Goal: Information Seeking & Learning: Learn about a topic

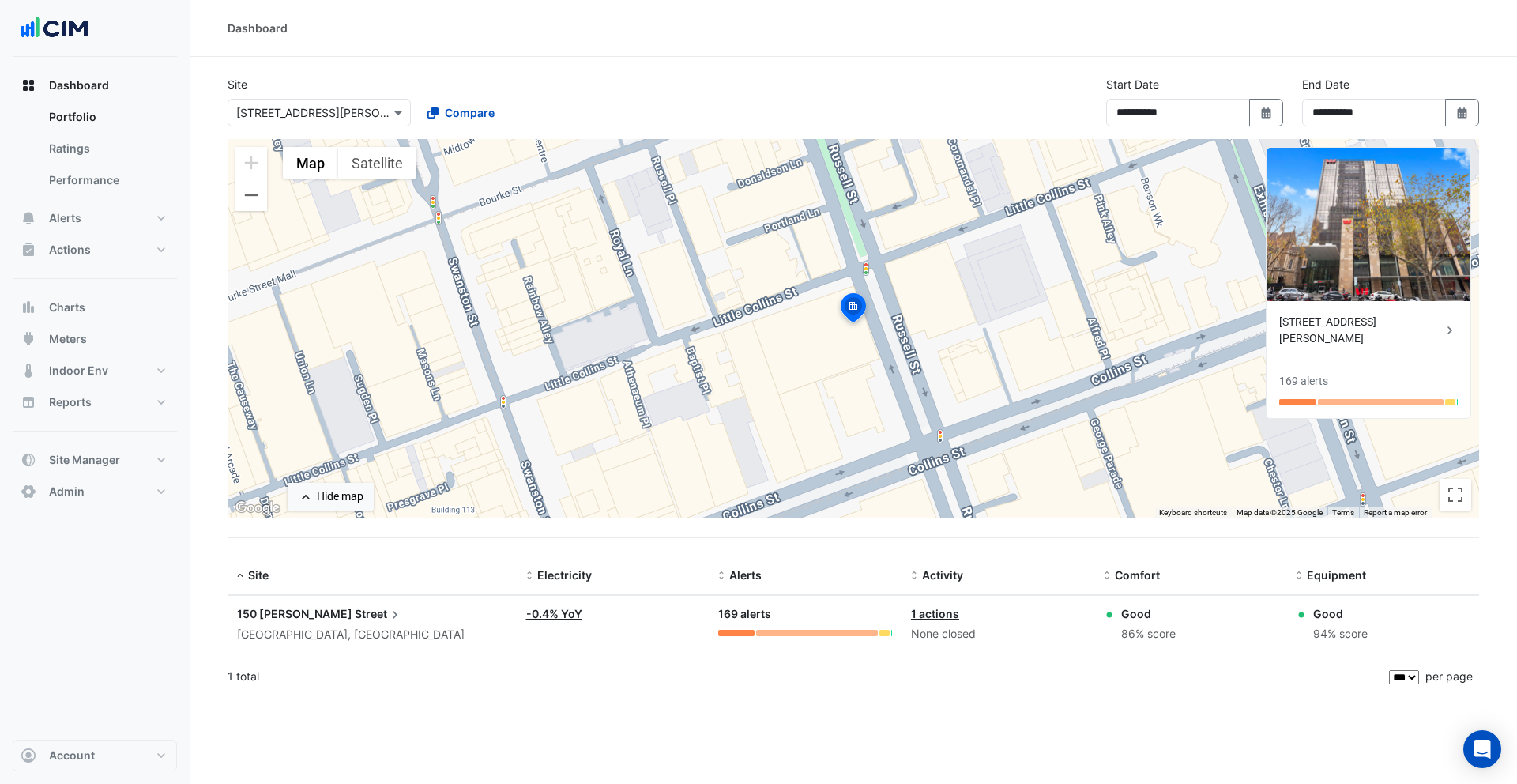
select select "***"
click at [92, 247] on button "Actions" at bounding box center [95, 249] width 164 height 31
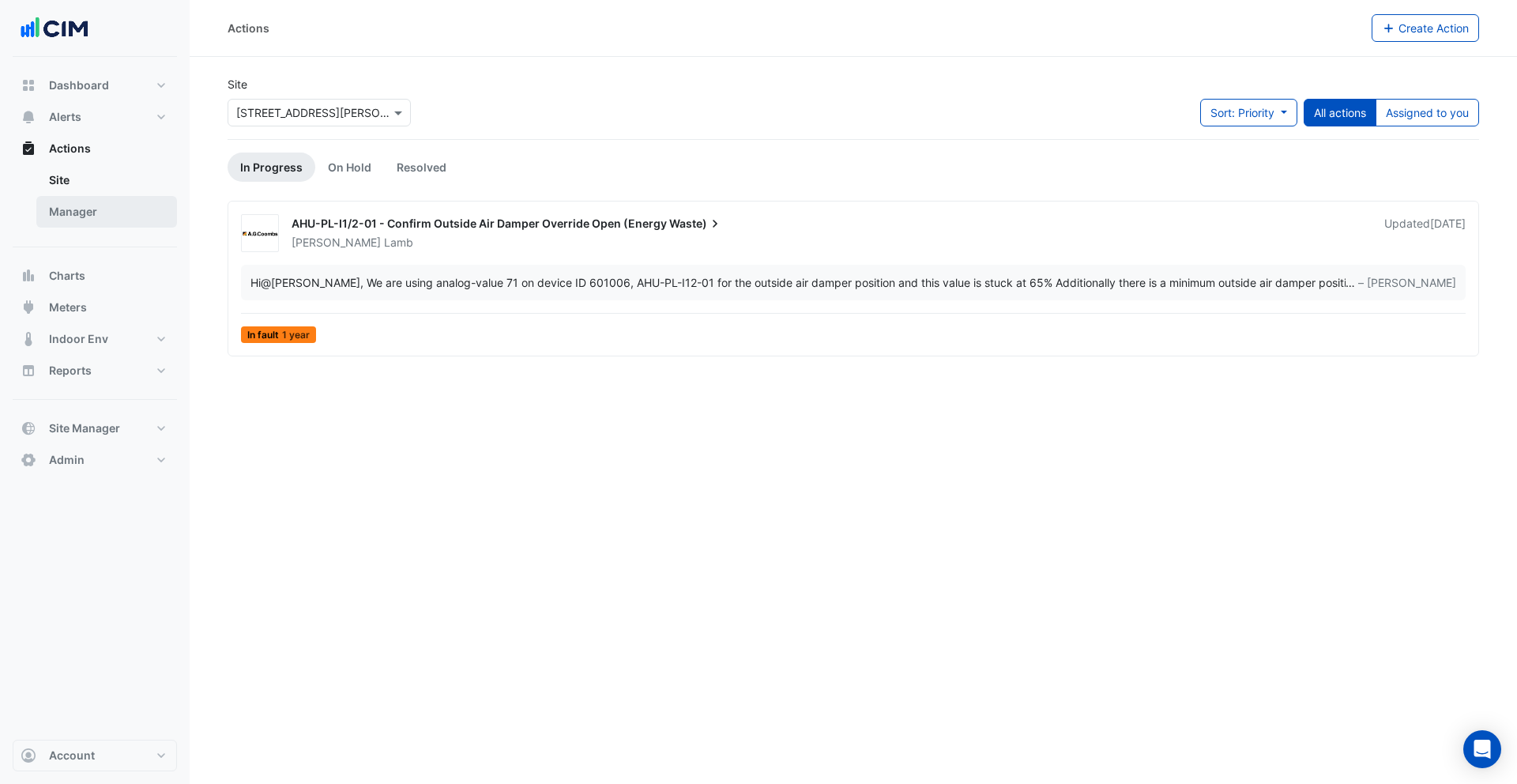
click at [96, 224] on link "Manager" at bounding box center [107, 212] width 141 height 31
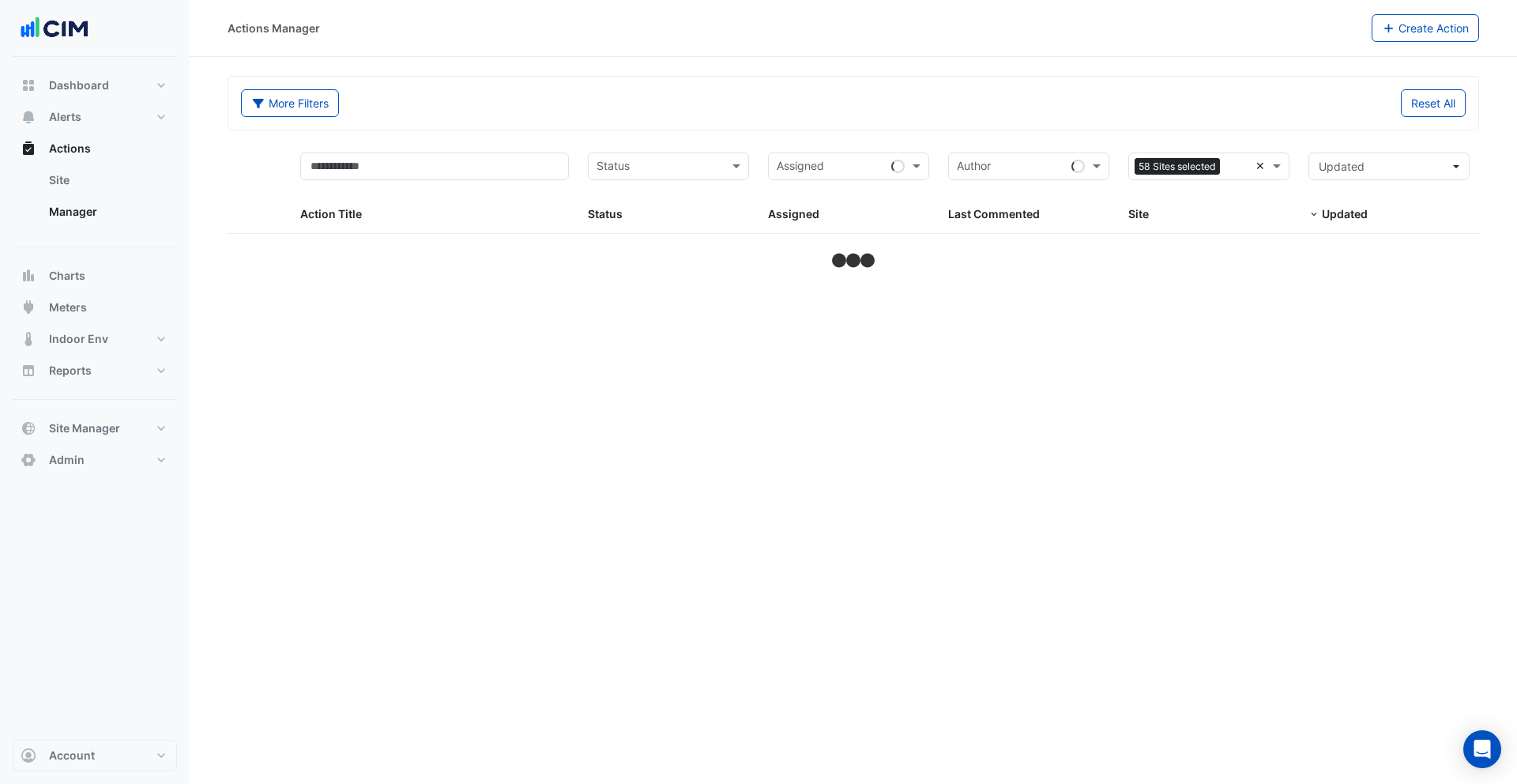
select select "***"
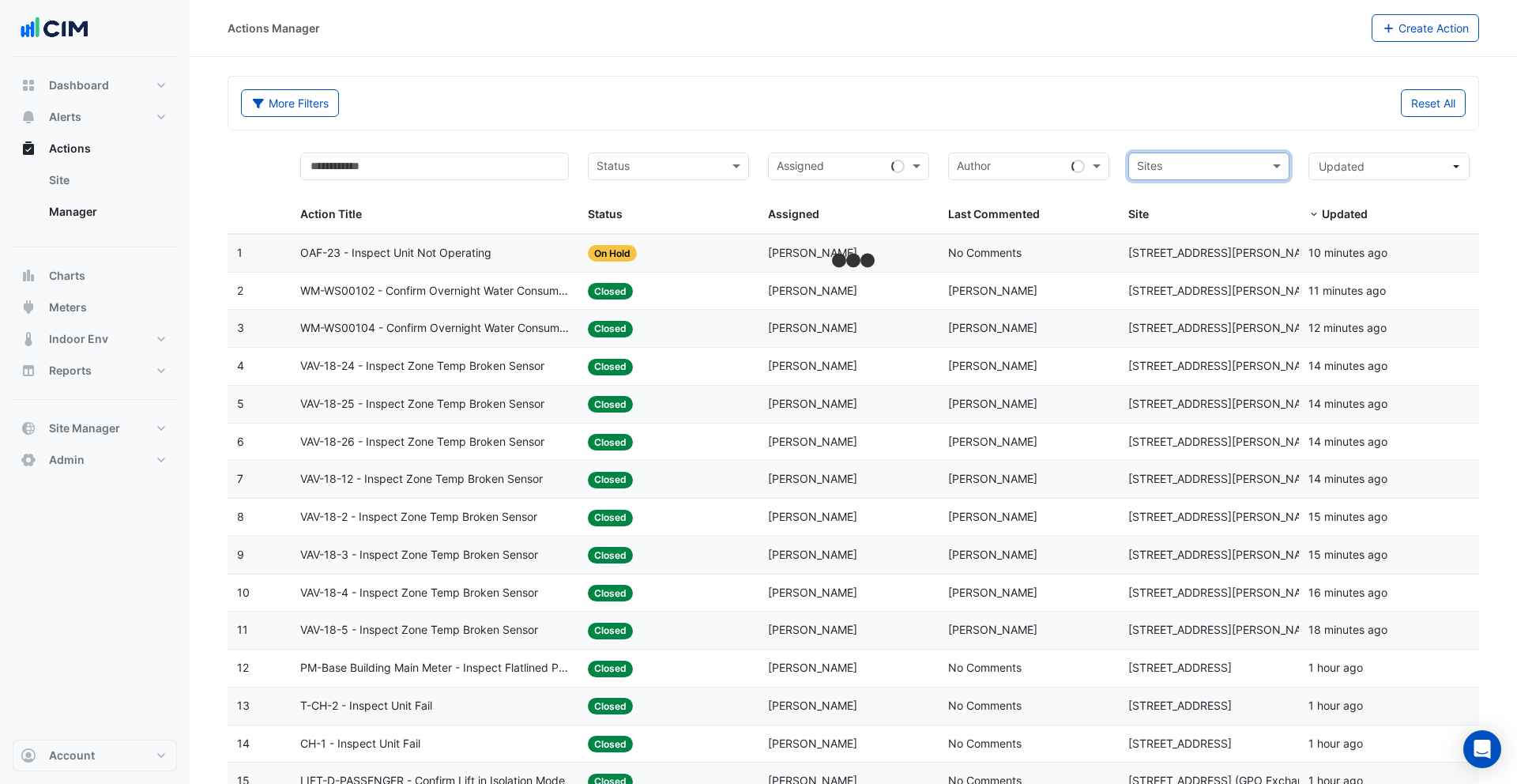
click at [584, 282] on datatable-body-cell "Status: Closed" at bounding box center [668, 291] width 180 height 37
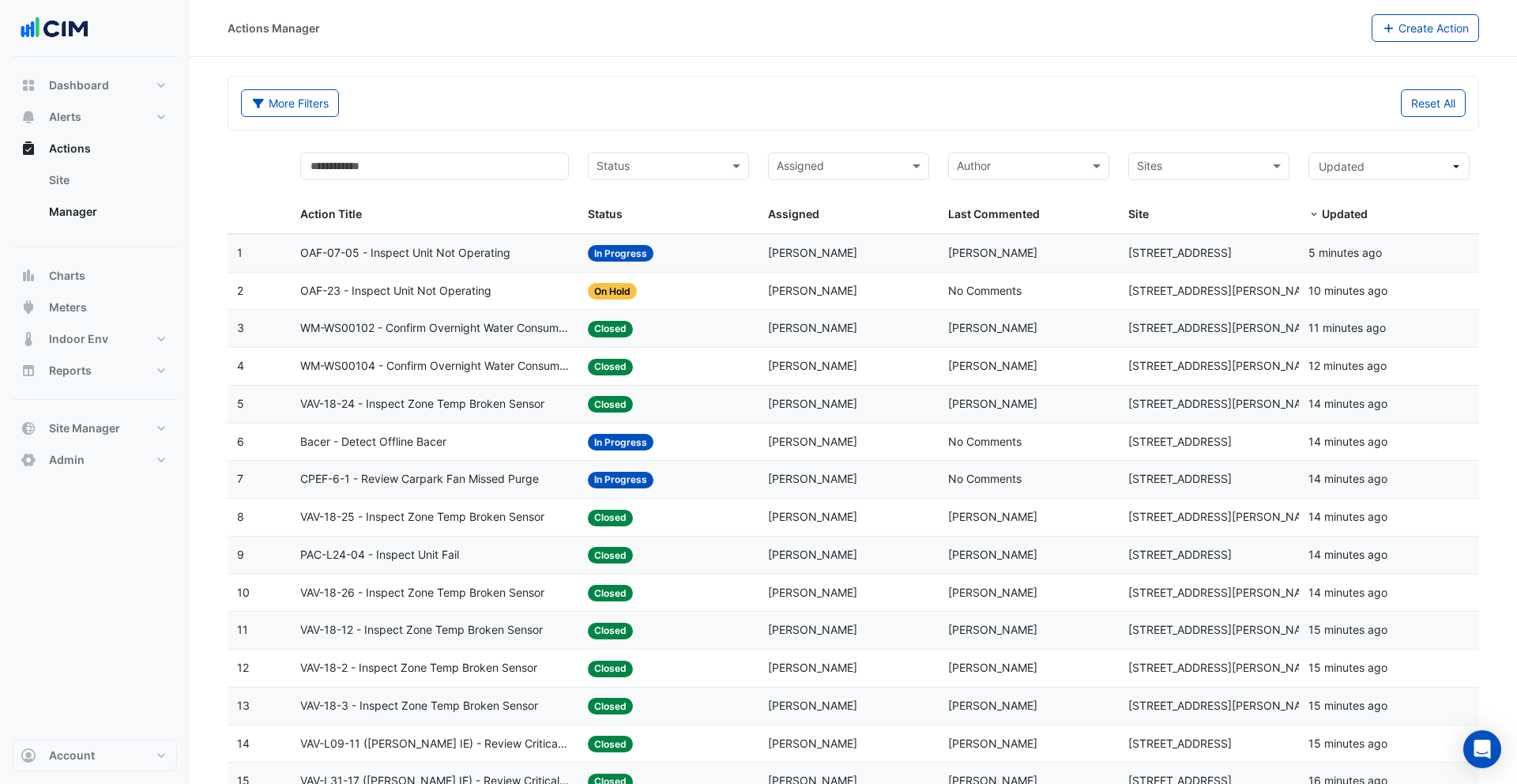
click at [452, 366] on span "WM-WS00104 - Confirm Overnight Water Consumption" at bounding box center [435, 366] width 269 height 18
click at [470, 403] on span "VAV-18-24 - Inspect Zone Temp Broken Sensor" at bounding box center [422, 404] width 244 height 18
click at [462, 406] on span "VAV-18-24 - Inspect Zone Temp Broken Sensor" at bounding box center [422, 404] width 244 height 18
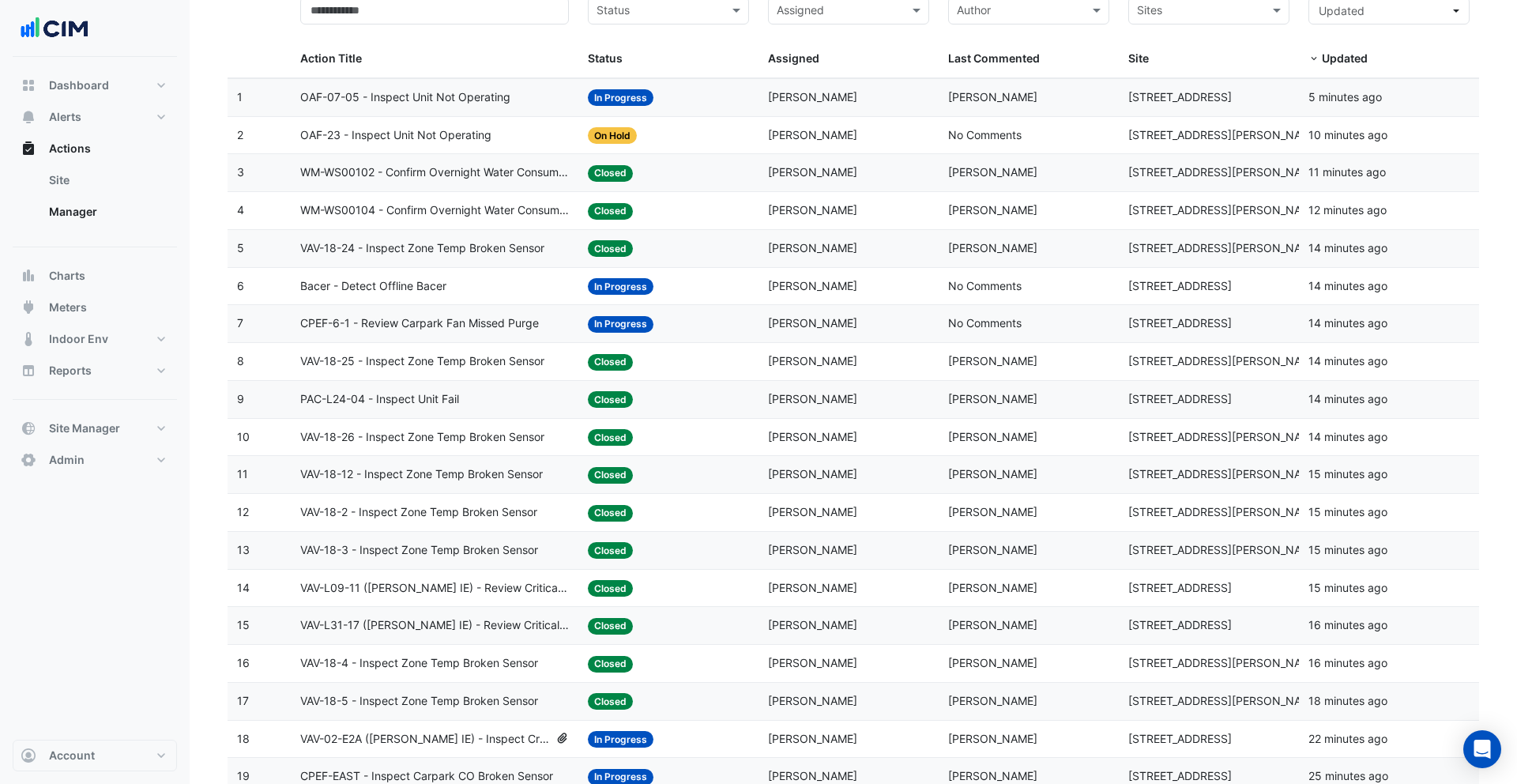
scroll to position [212, 0]
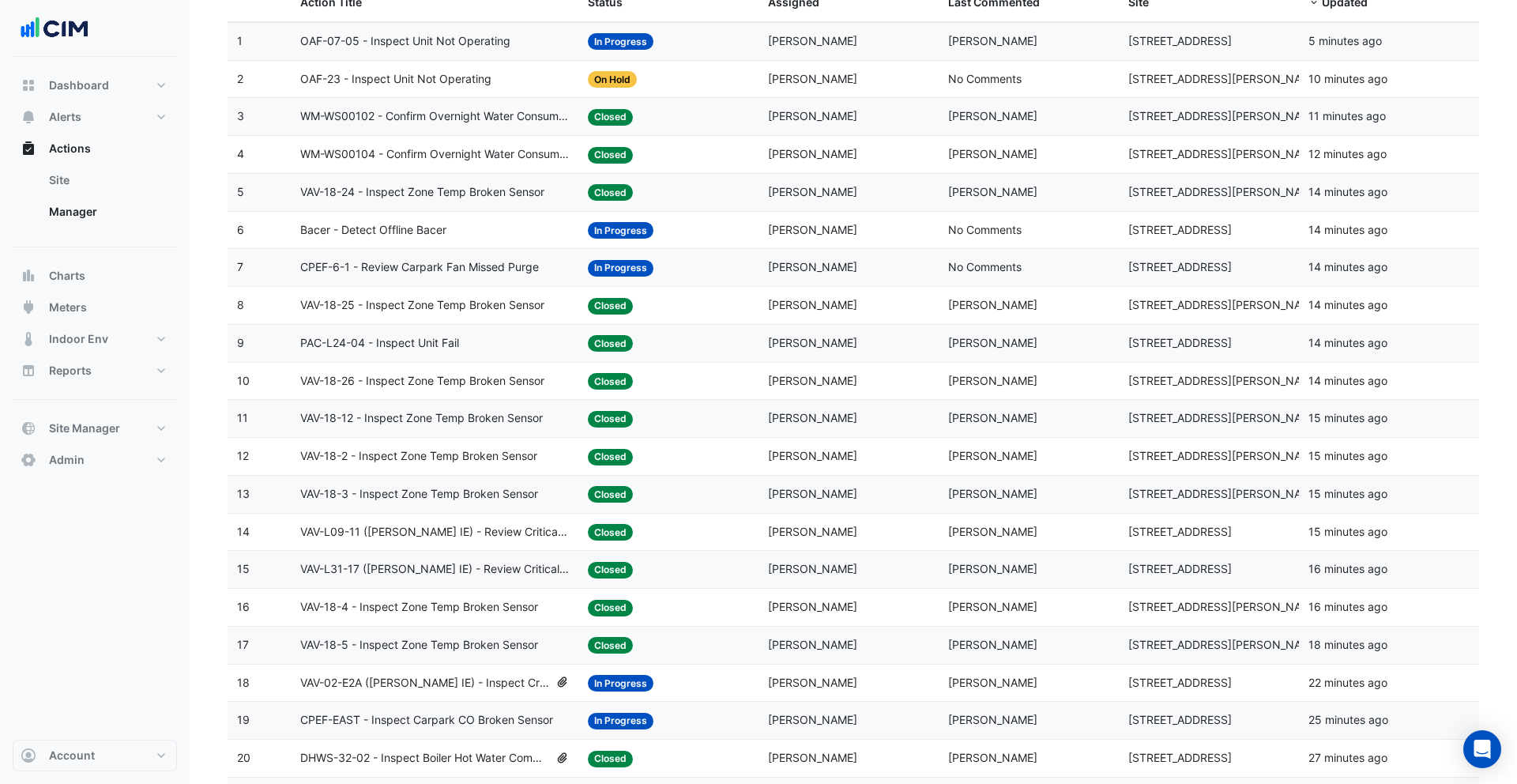
click at [447, 399] on datatable-body-cell "Action Title: VAV-18-12 - Inspect Zone Temp Broken Sensor" at bounding box center [435, 418] width 288 height 37
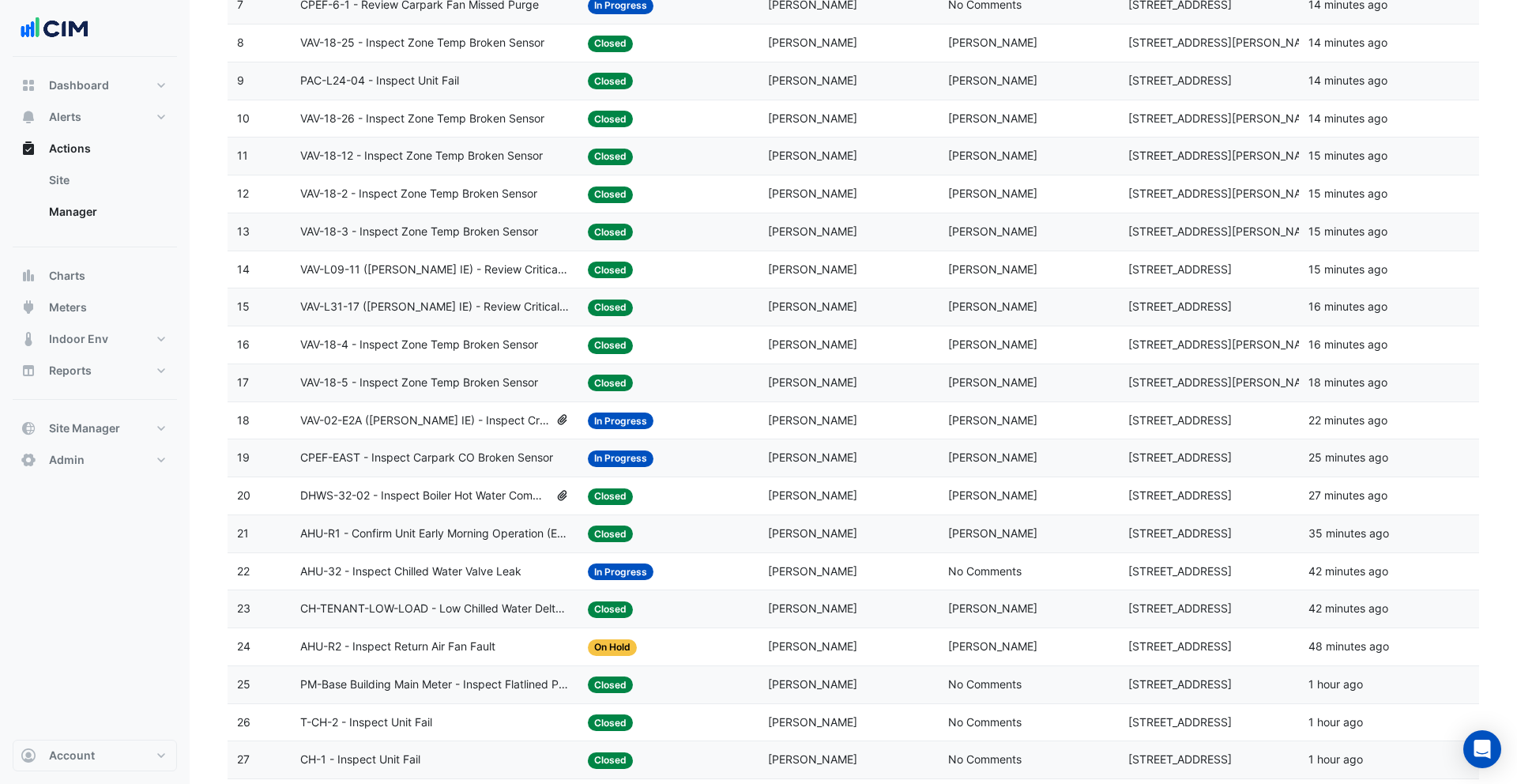
scroll to position [517, 0]
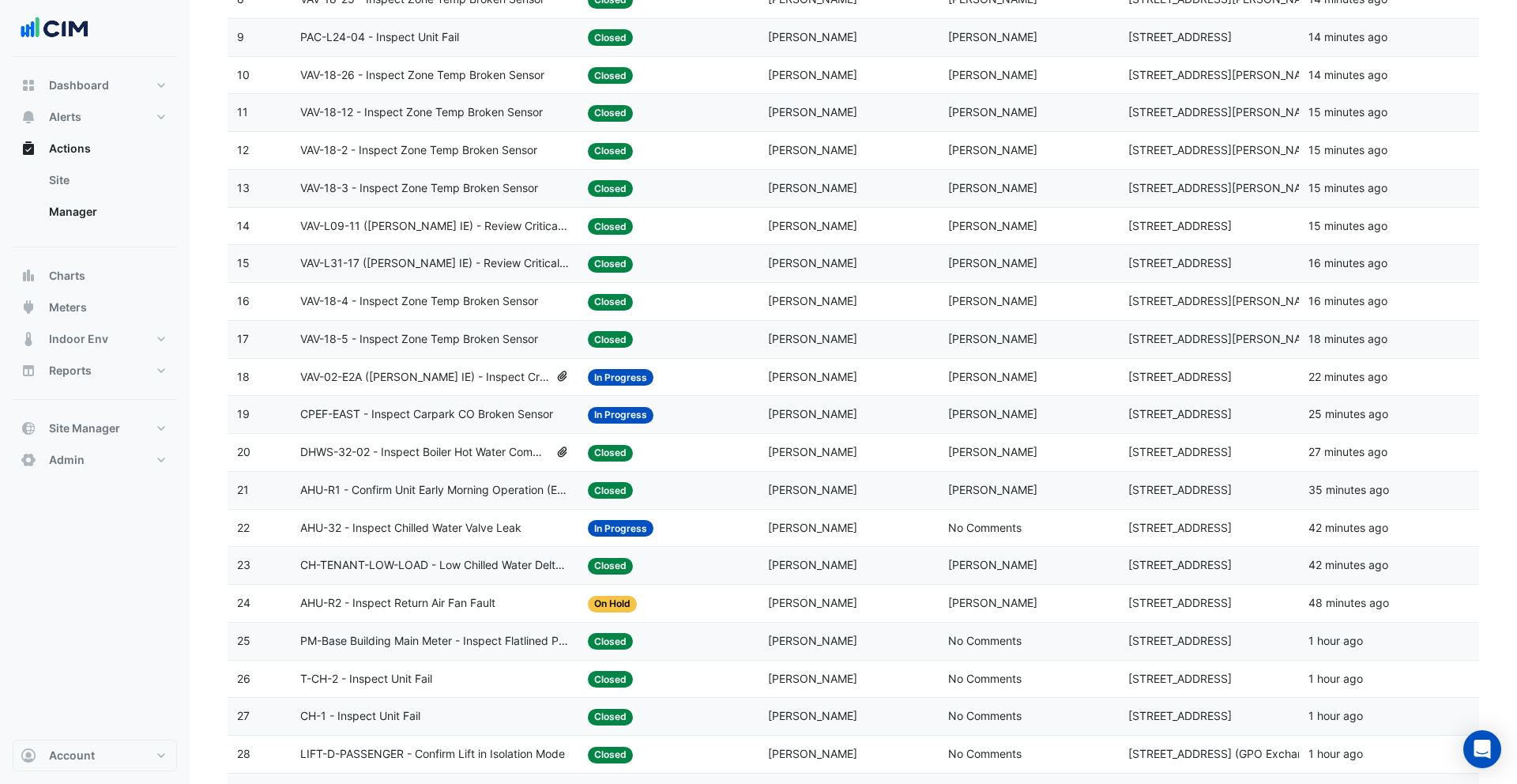
click at [464, 387] on datatable-body-cell "Action Title: VAV-02-E2A (NABERS IE) - Inspect Critical Sensor Broken" at bounding box center [435, 377] width 288 height 37
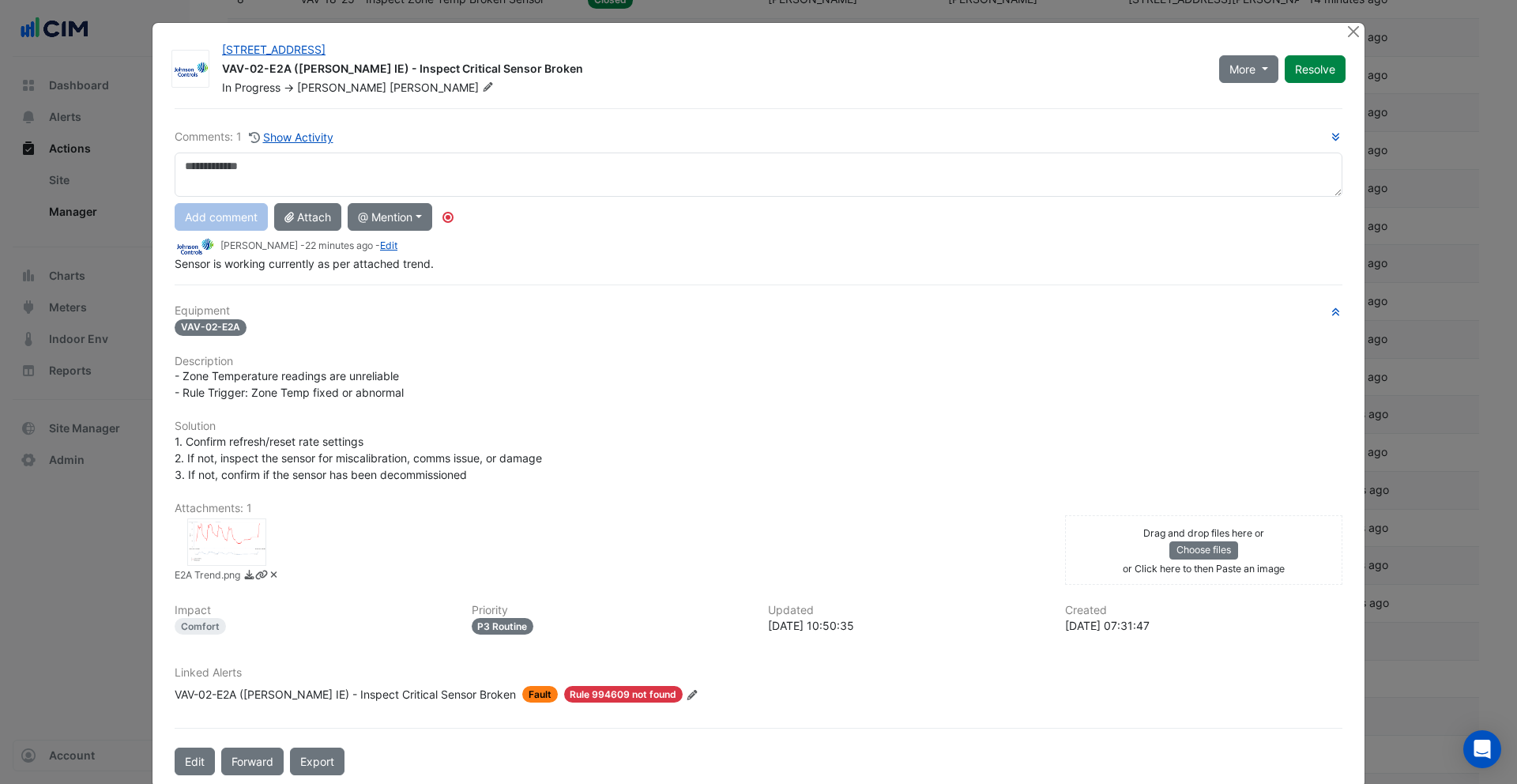
click at [274, 481] on span "1. Confirm refresh/reset rate settings 2. If not, inspect the sensor for miscal…" at bounding box center [358, 458] width 367 height 47
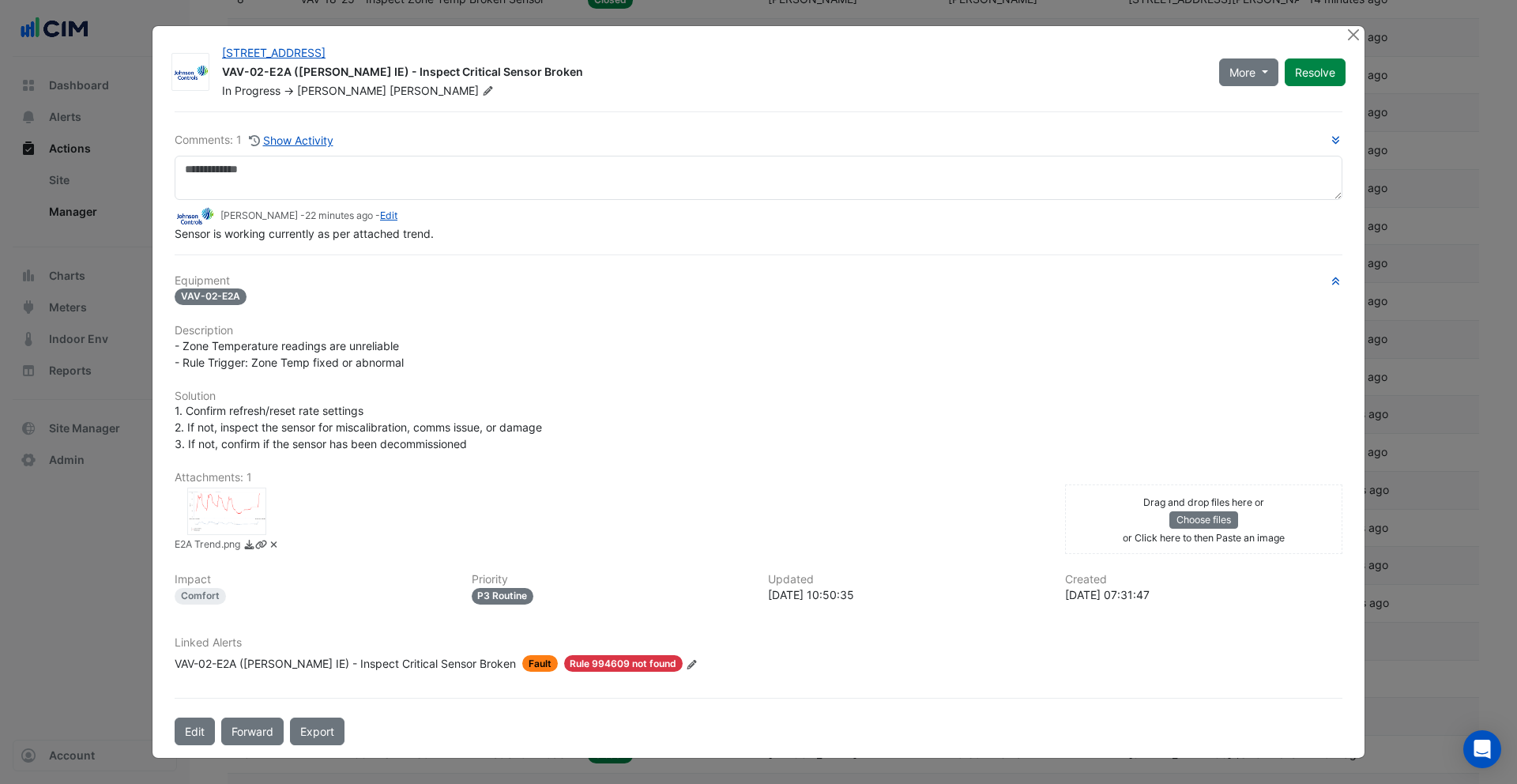
click at [221, 511] on div at bounding box center [227, 511] width 79 height 48
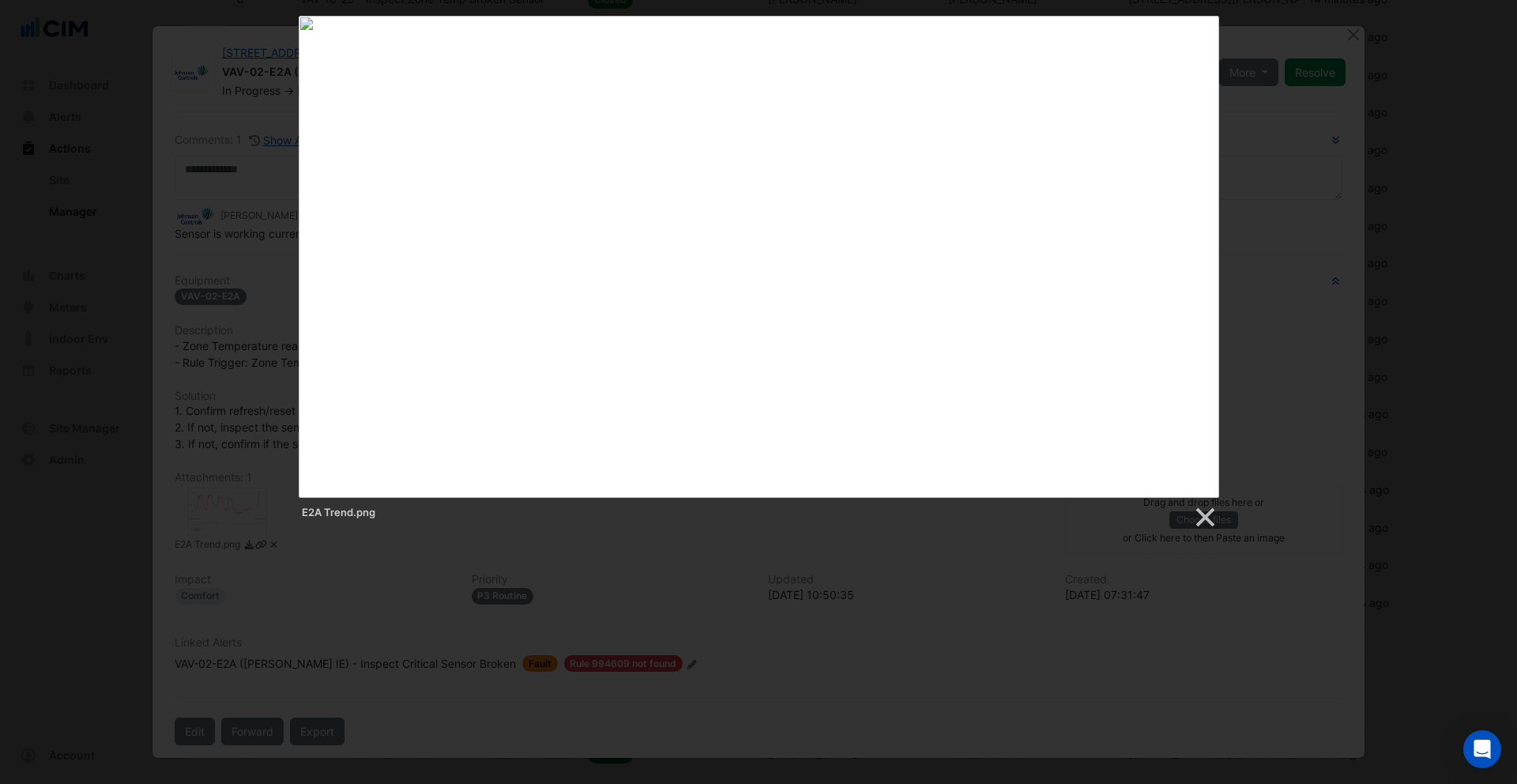
click at [222, 512] on div "E2A Trend.png" at bounding box center [758, 273] width 1517 height 514
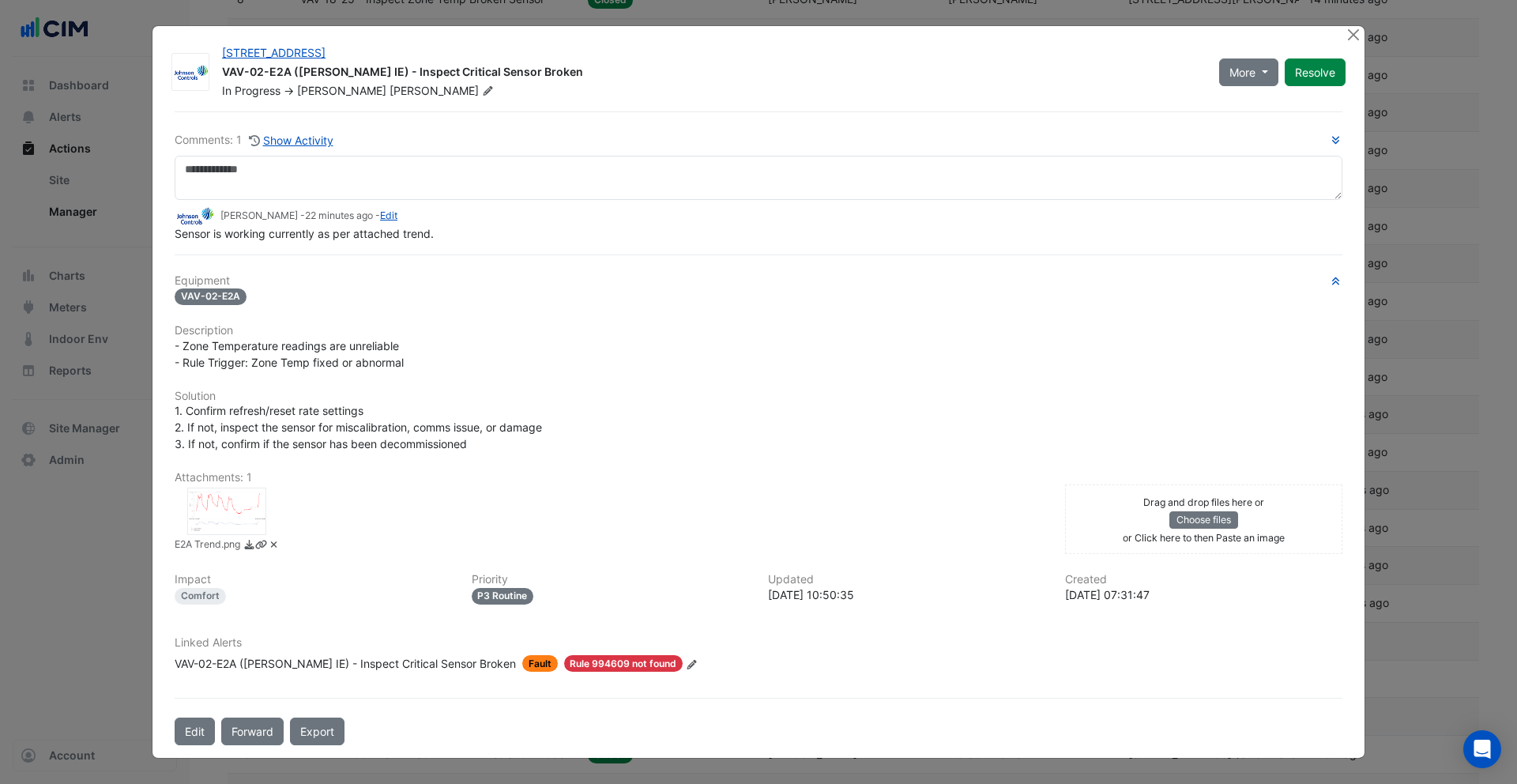
click at [367, 663] on div "VAV-02-E2A (NABERS IE) - Inspect Critical Sensor Broken" at bounding box center [345, 662] width 341 height 16
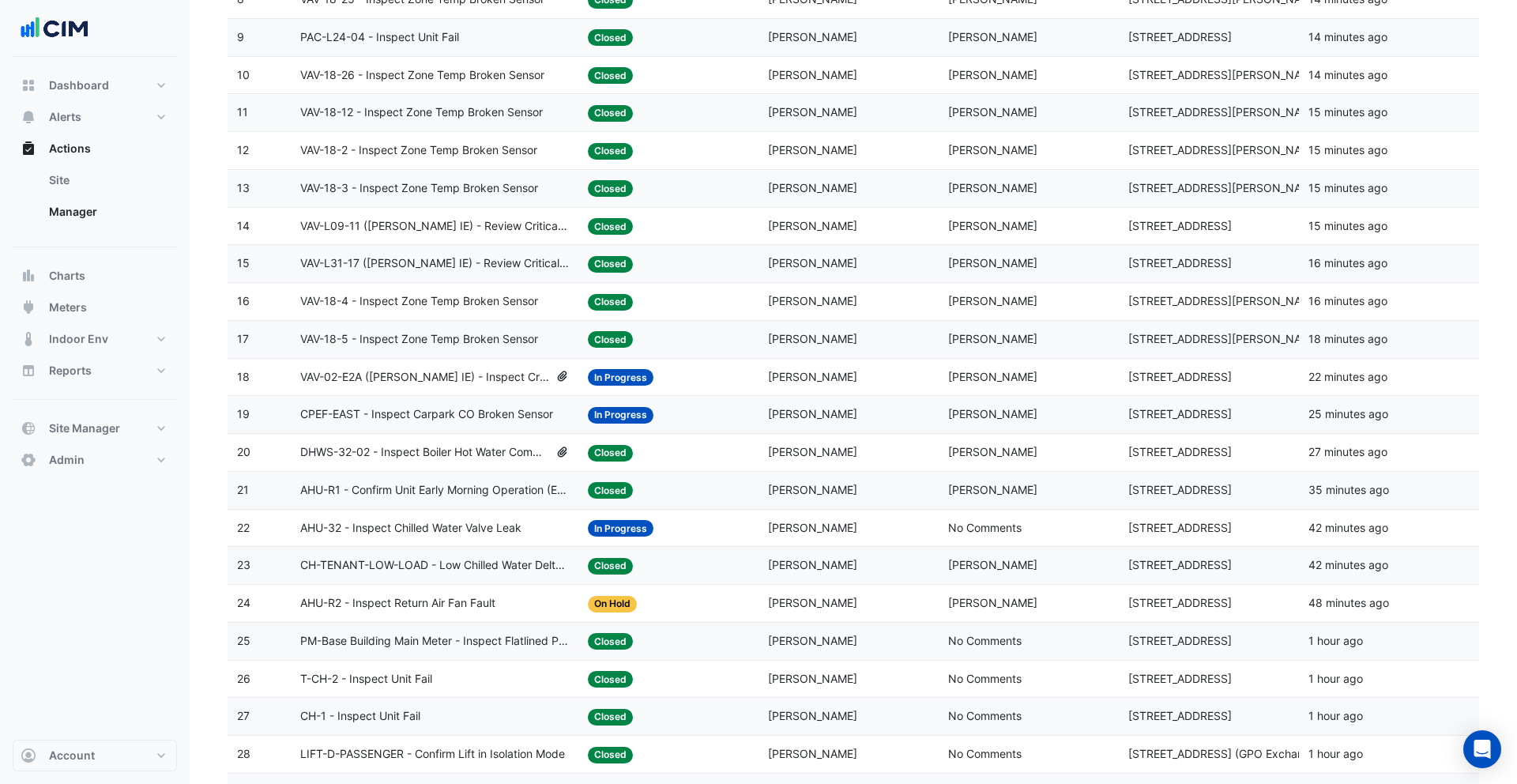
click at [444, 416] on span "CPEF-EAST - Inspect Carpark CO Broken Sensor" at bounding box center [426, 414] width 253 height 18
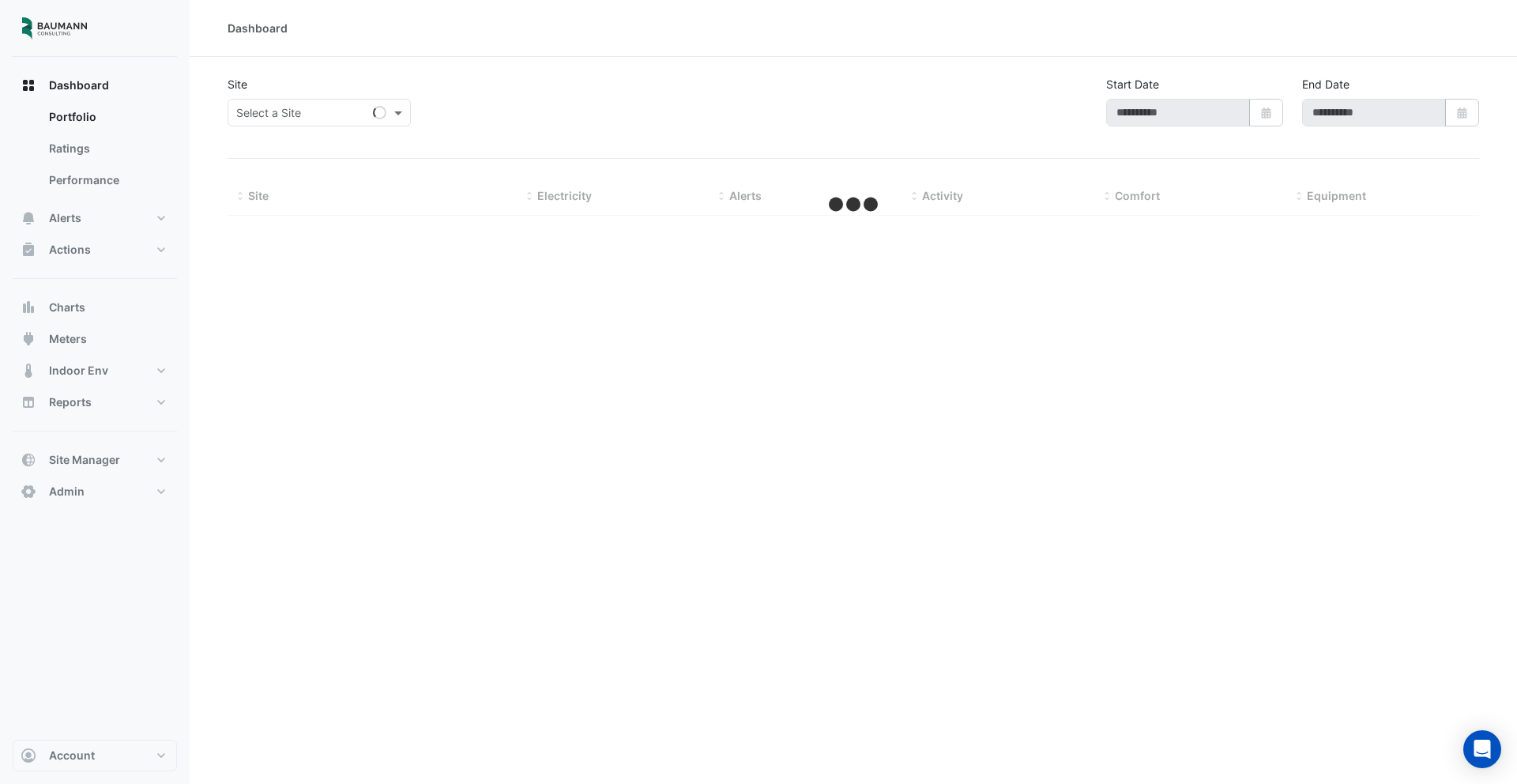
type input "**********"
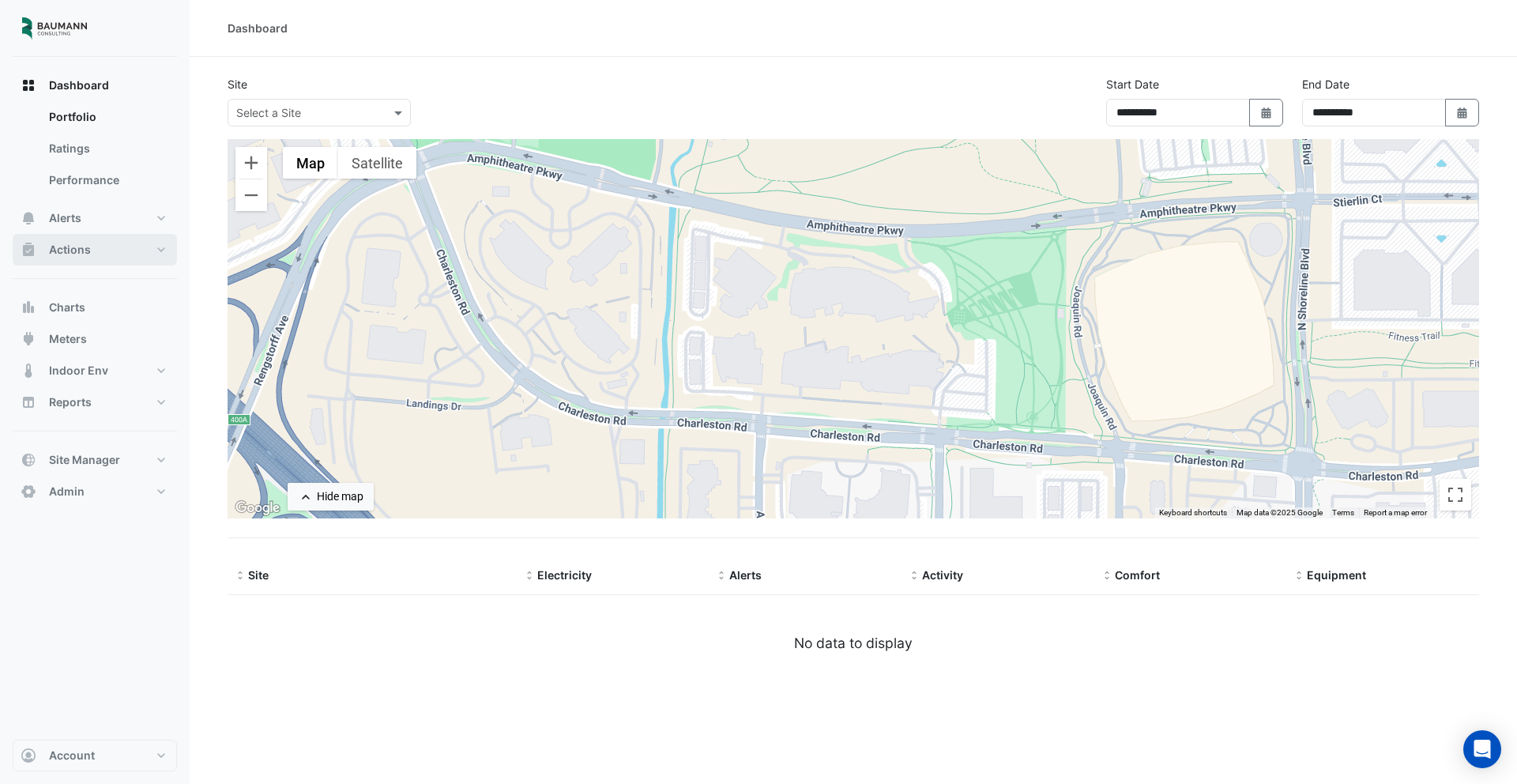
click at [134, 257] on button "Actions" at bounding box center [95, 249] width 164 height 31
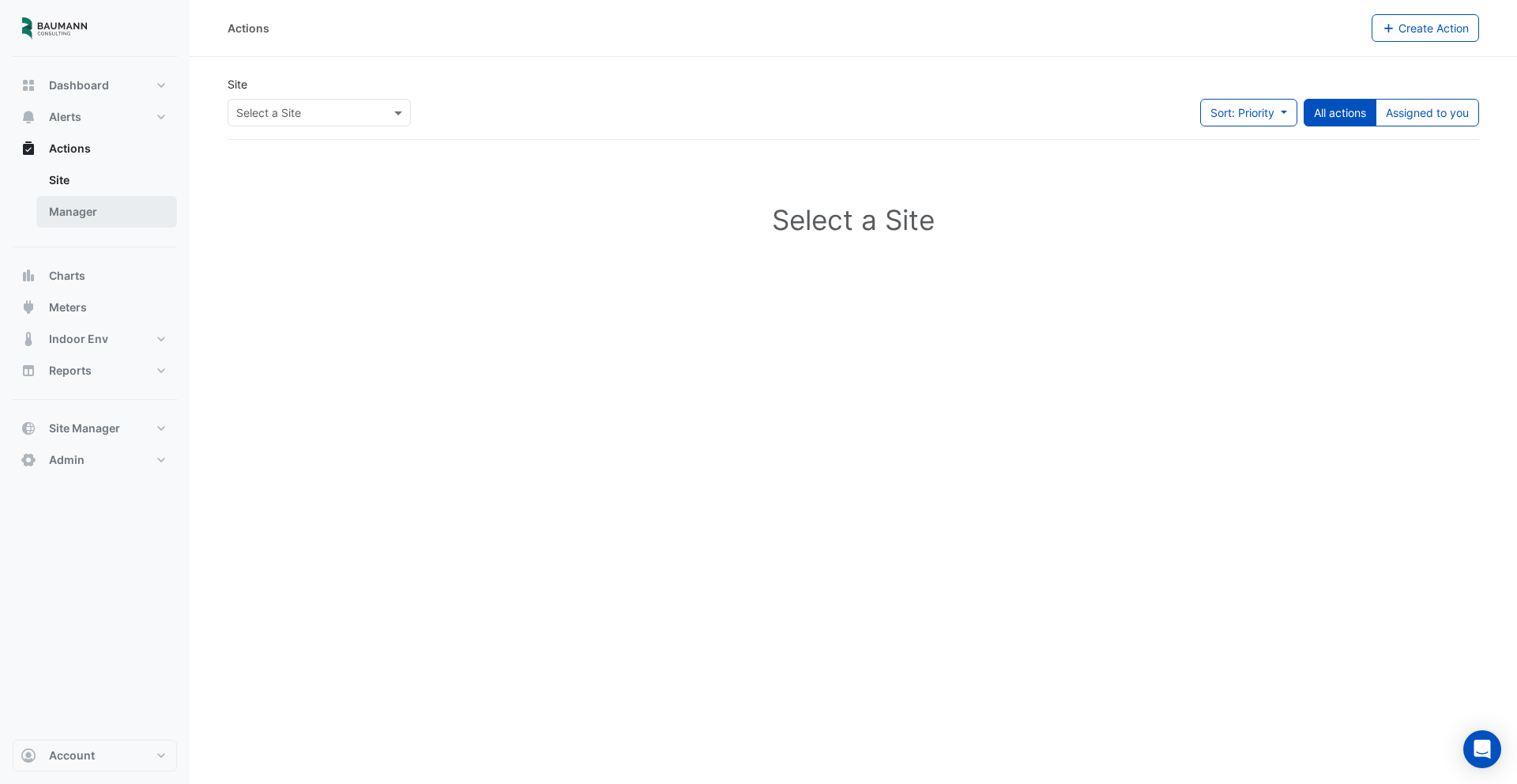
click at [76, 209] on link "Manager" at bounding box center [107, 212] width 141 height 31
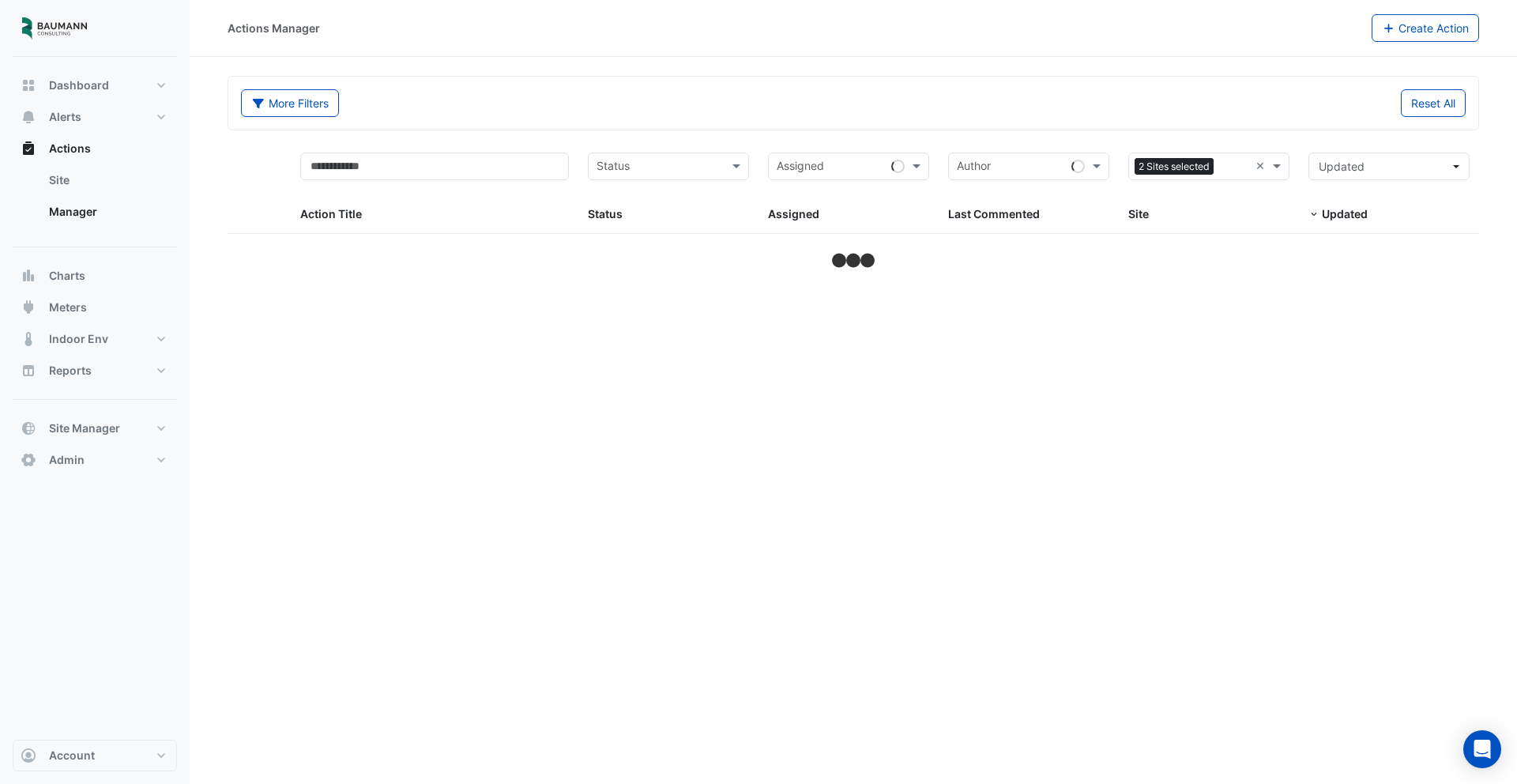
select select "***"
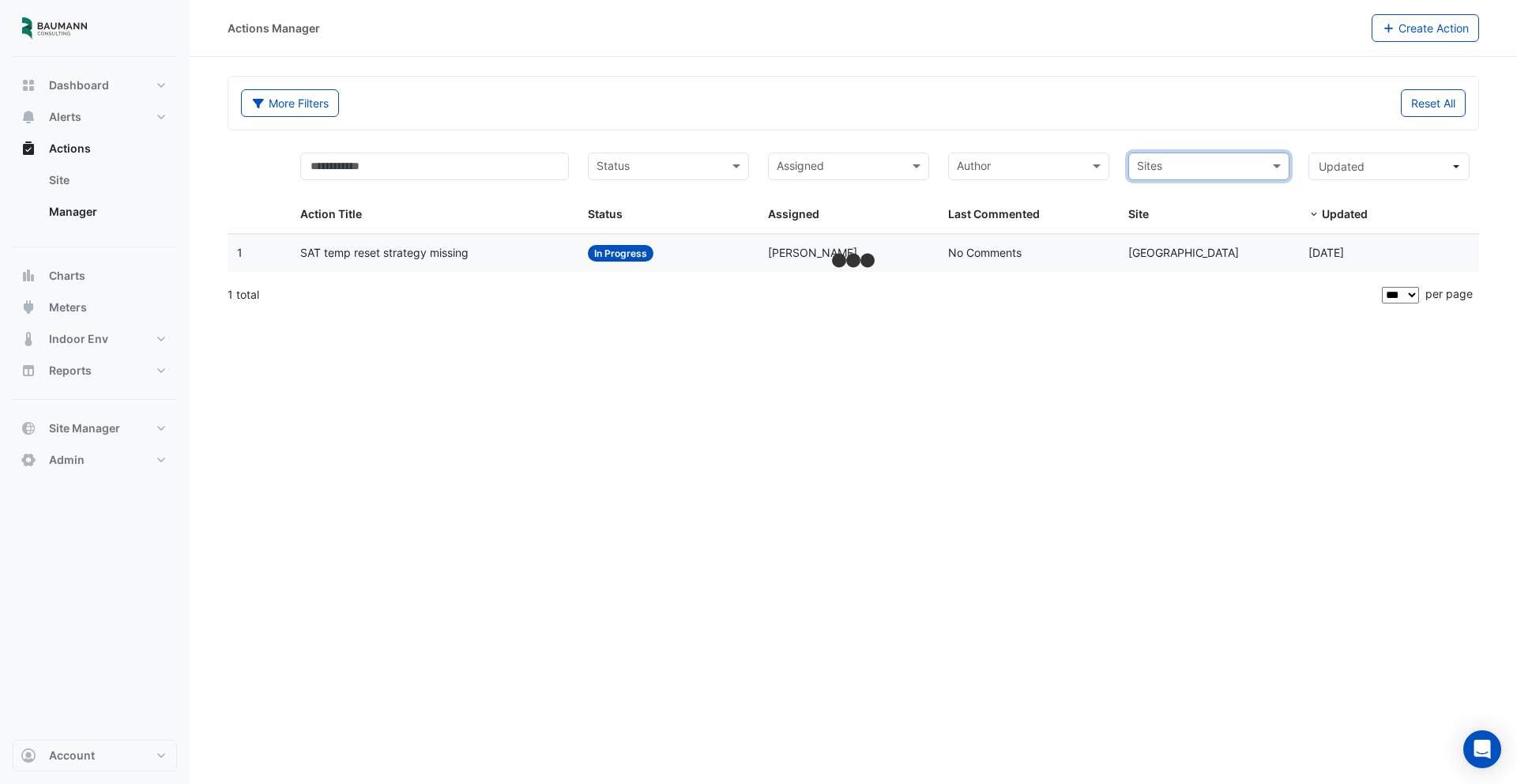
click at [1199, 132] on form "More Filters Reset All Status Assigned Sites Action Title Status Status Assigne…" at bounding box center [854, 194] width 1252 height 239
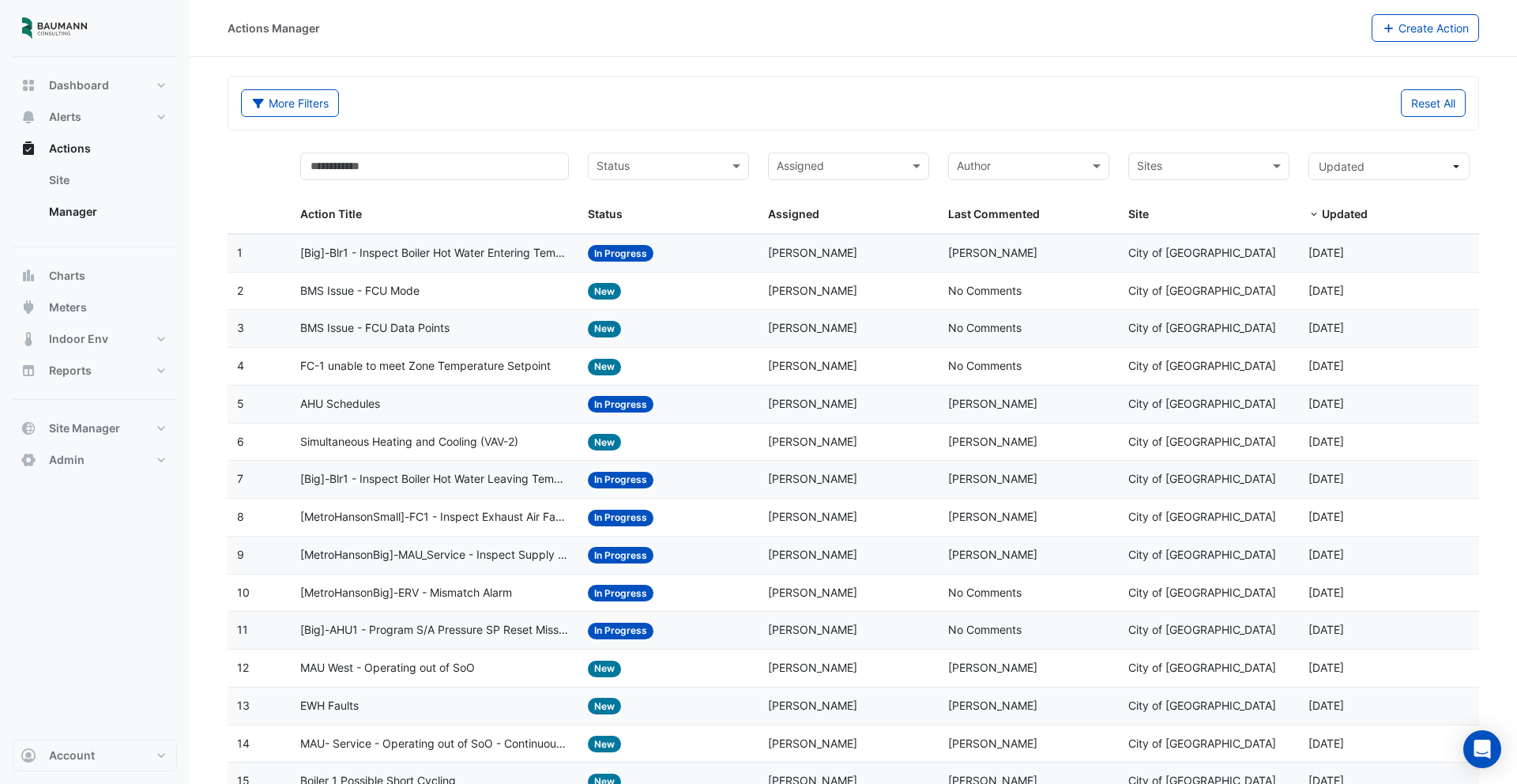
click at [808, 254] on span "Jane Doe" at bounding box center [813, 252] width 89 height 13
click at [486, 307] on datatable-body-cell "Action Title: BMS Issue - FCU Mode" at bounding box center [435, 291] width 288 height 37
click at [91, 87] on span "Dashboard" at bounding box center [78, 85] width 60 height 16
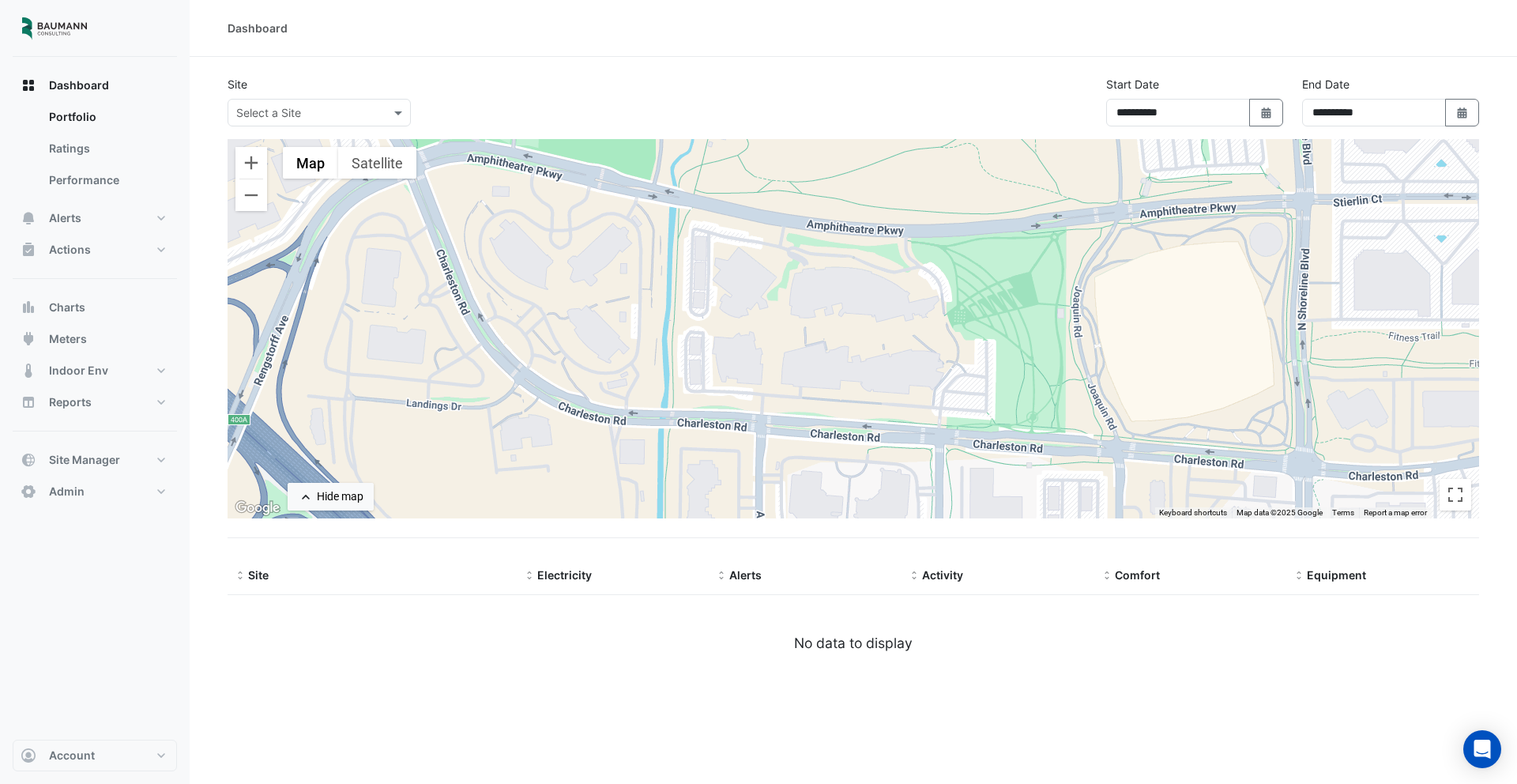
click at [335, 113] on input "text" at bounding box center [303, 113] width 135 height 16
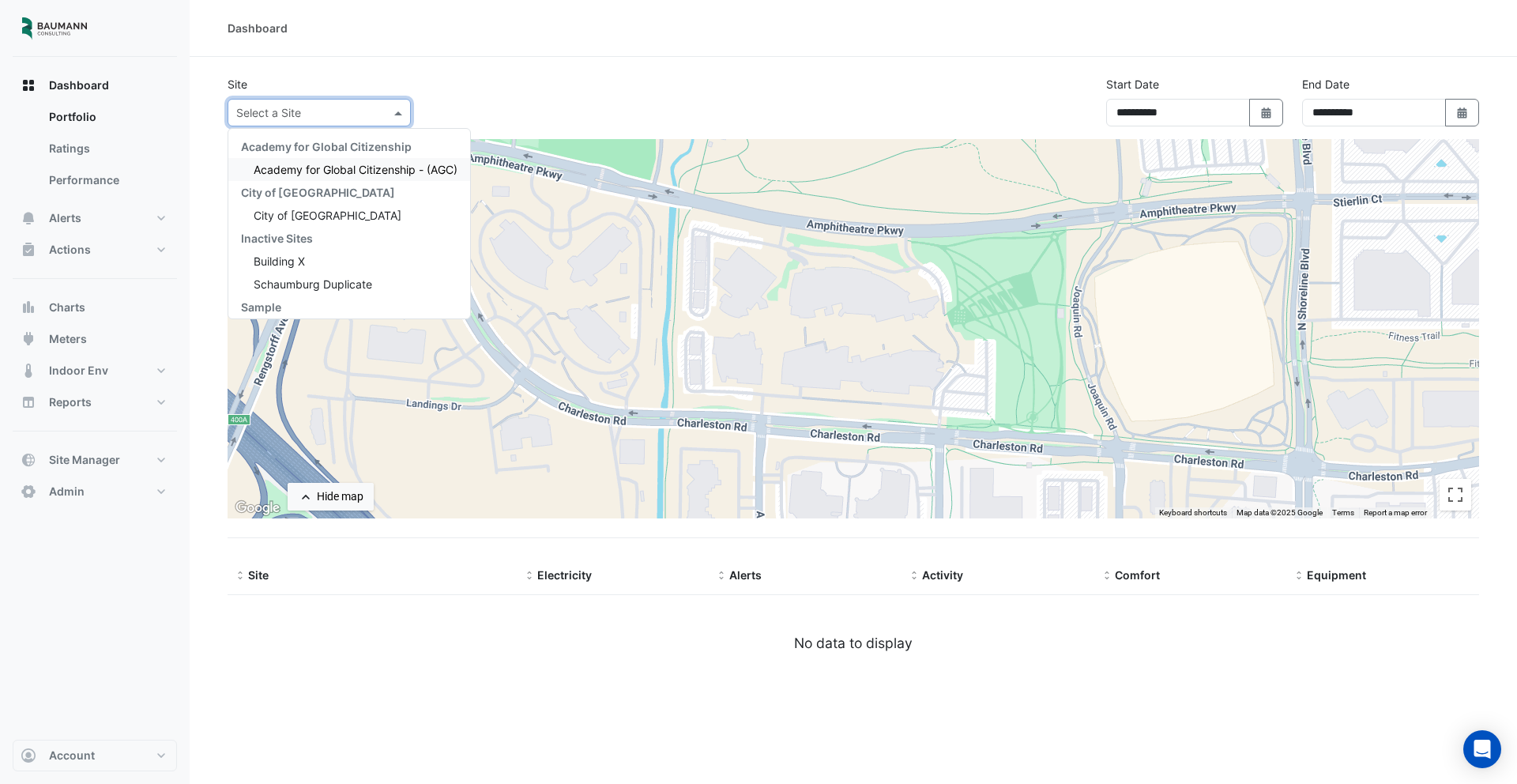
click at [330, 165] on span "Academy for Global Citizenship - (AGC)" at bounding box center [355, 168] width 204 height 13
select select "***"
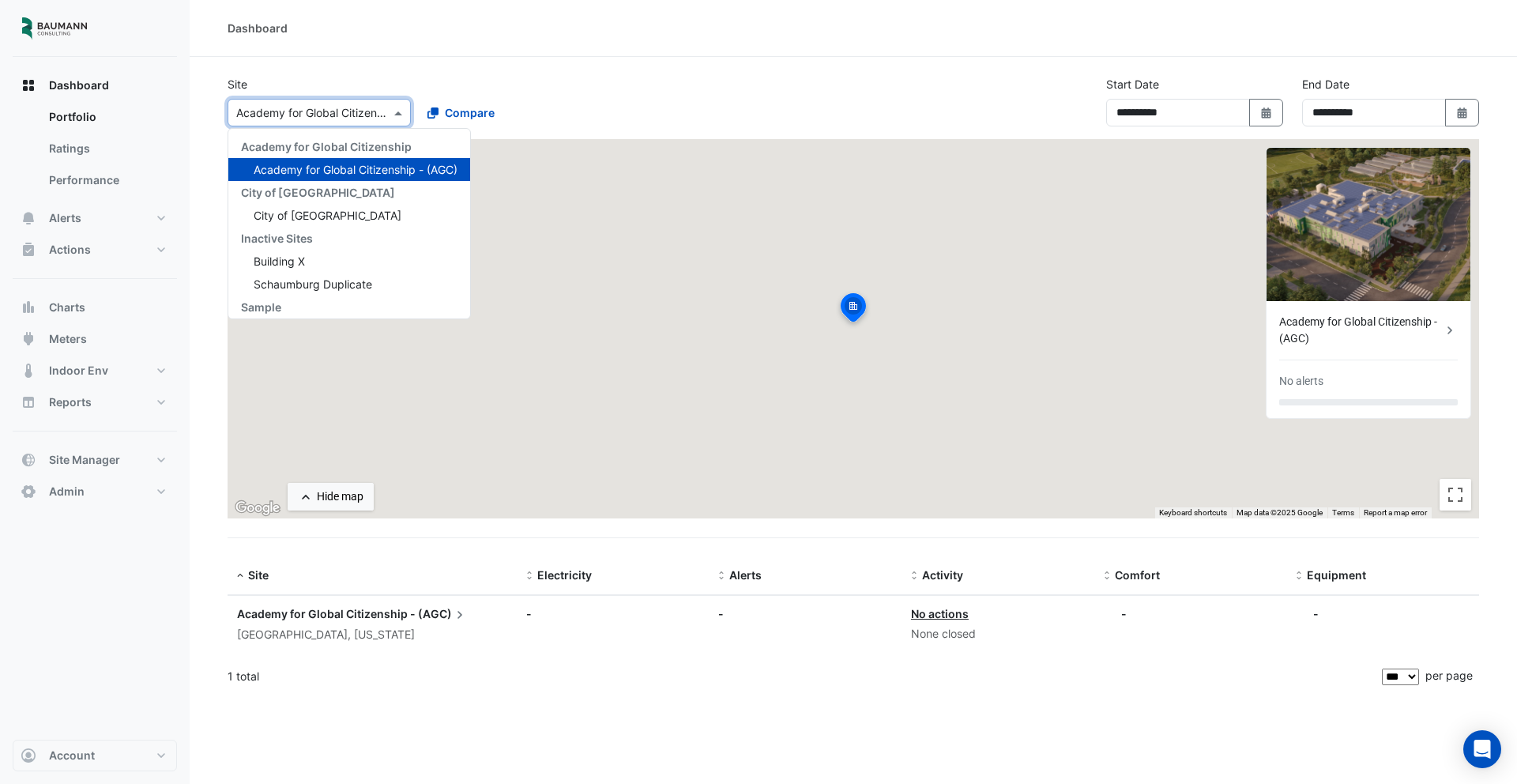
click at [307, 111] on input "text" at bounding box center [303, 113] width 135 height 16
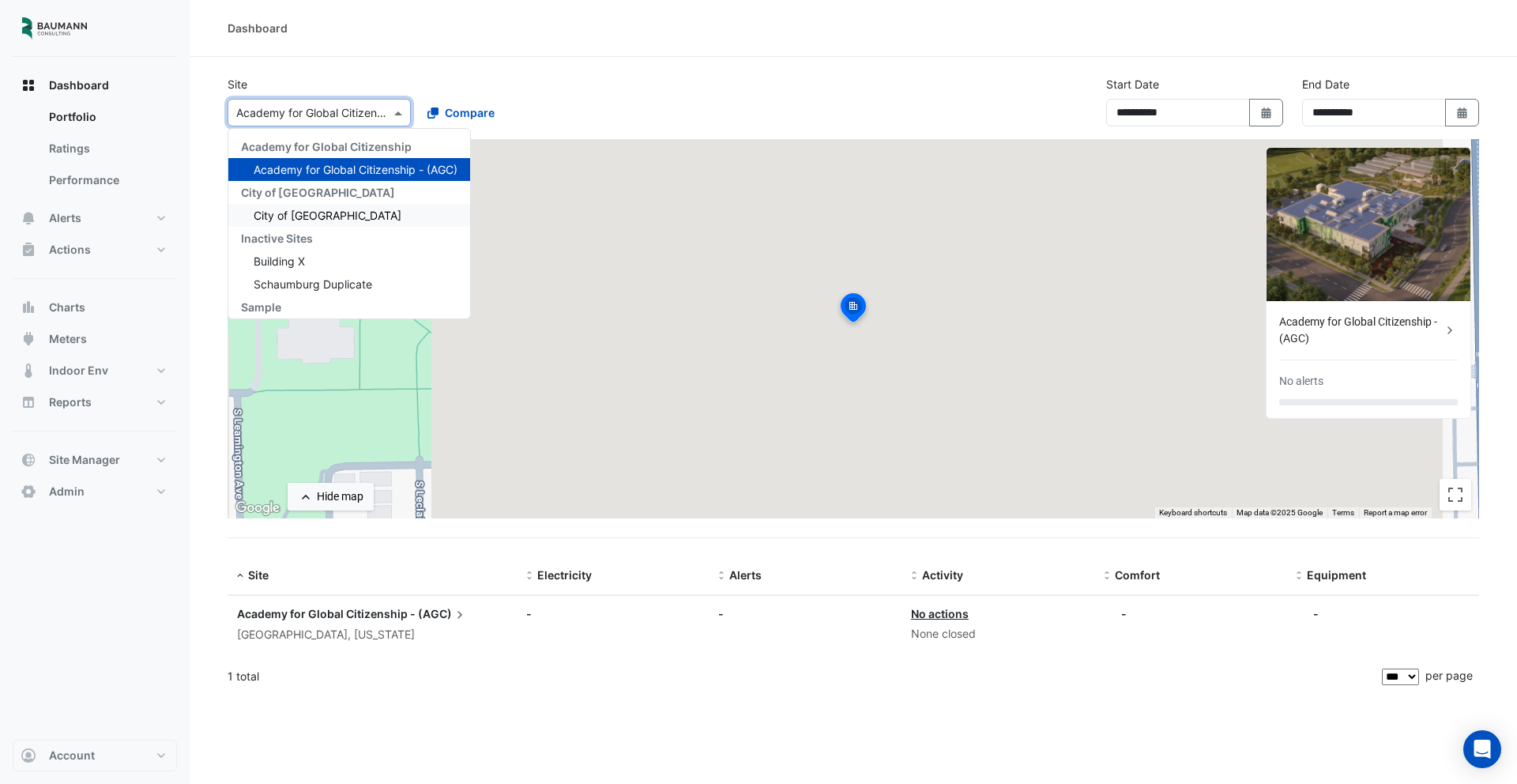
click at [309, 215] on span "City of [GEOGRAPHIC_DATA]" at bounding box center [327, 214] width 148 height 13
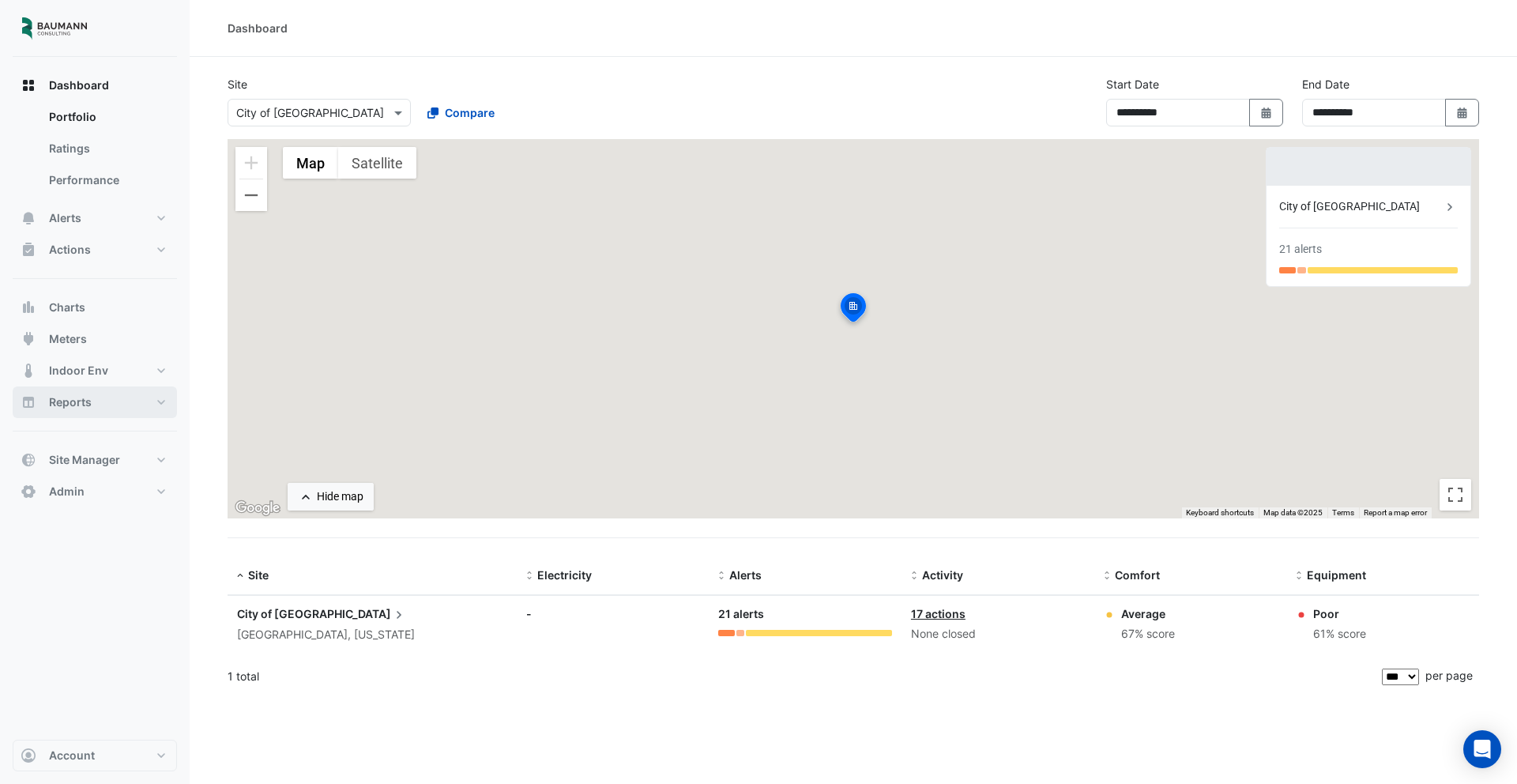
click at [93, 398] on button "Reports" at bounding box center [95, 402] width 164 height 31
select select "***"
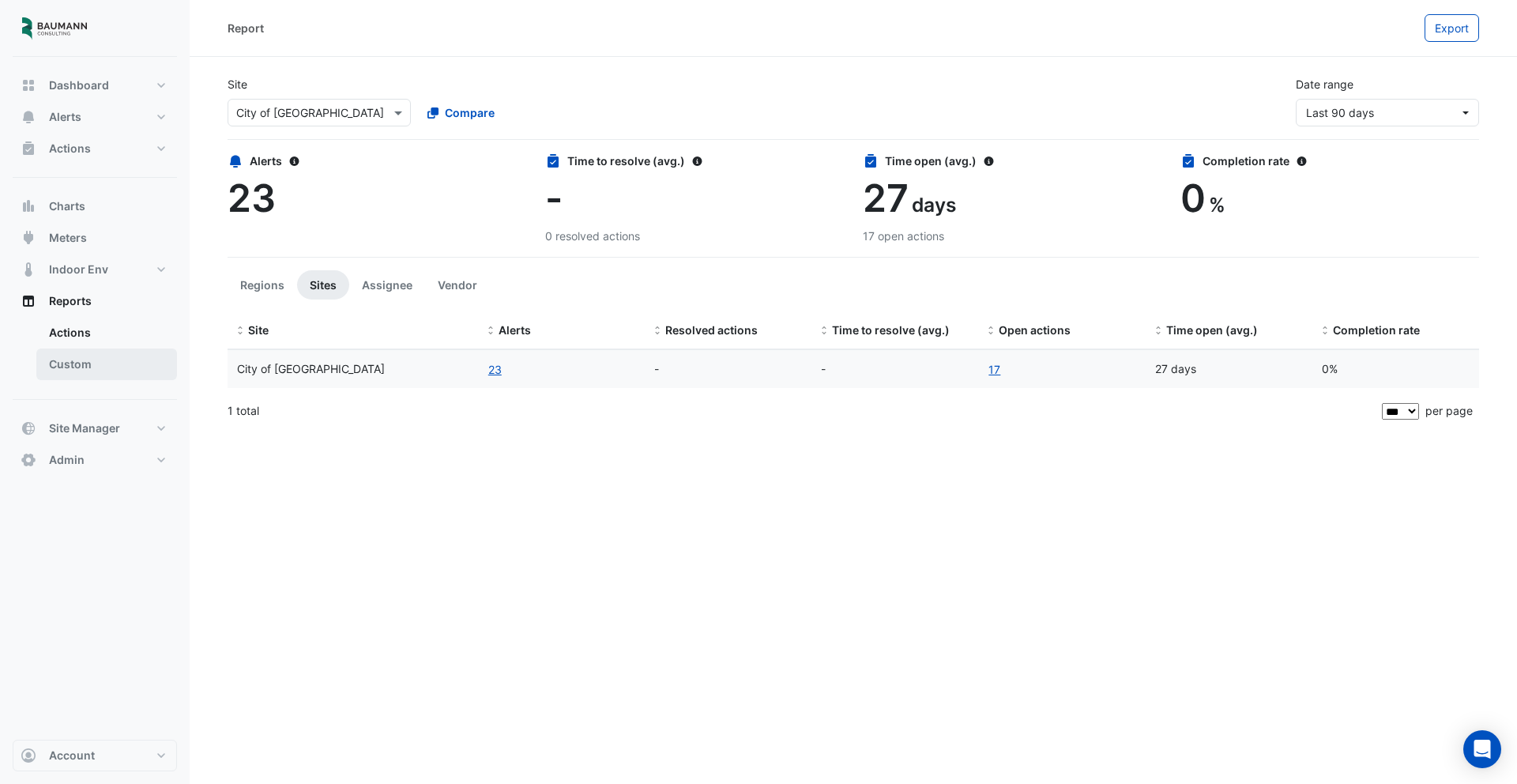
click at [93, 366] on link "Custom" at bounding box center [107, 364] width 141 height 31
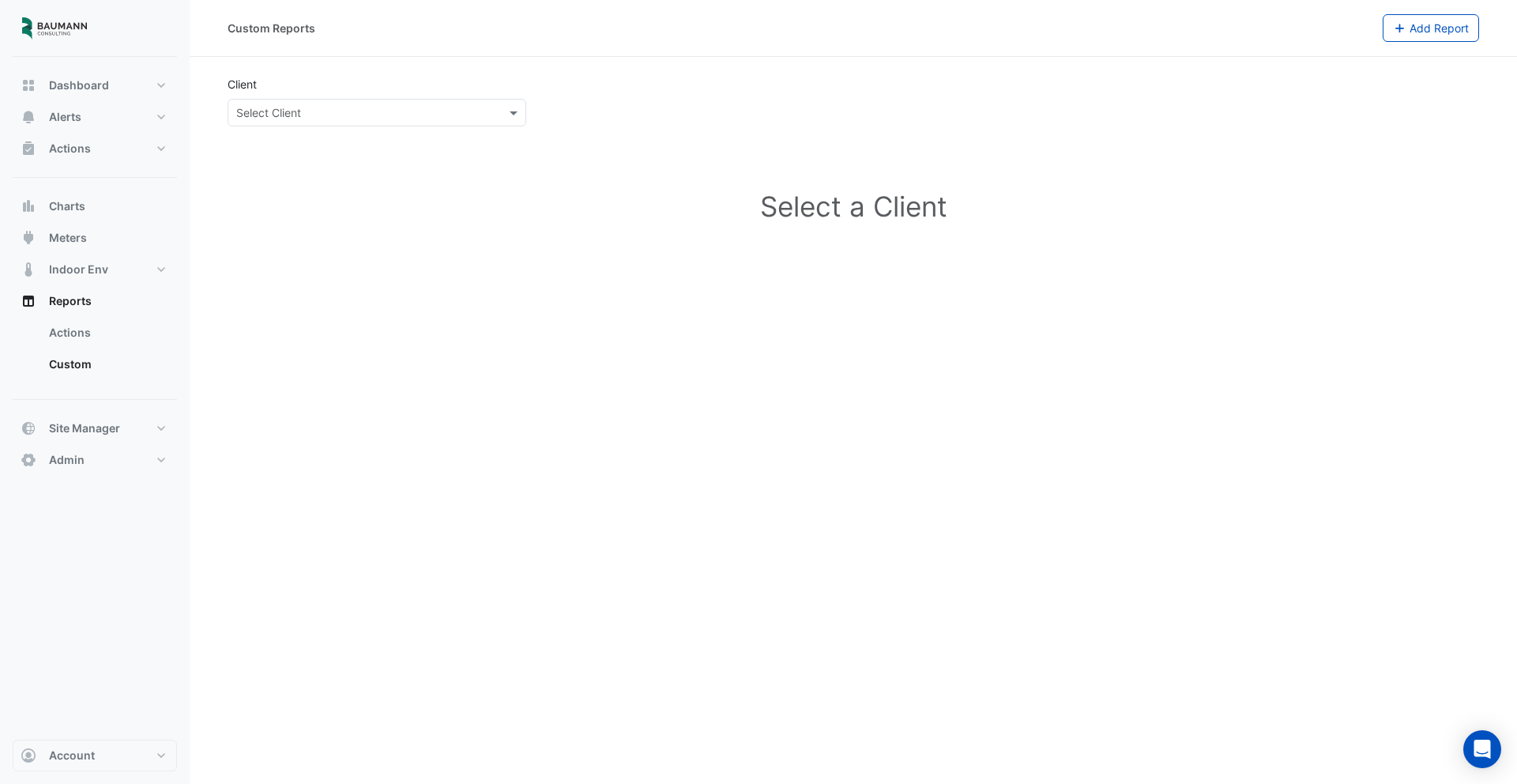
click at [338, 109] on input "text" at bounding box center [361, 113] width 250 height 16
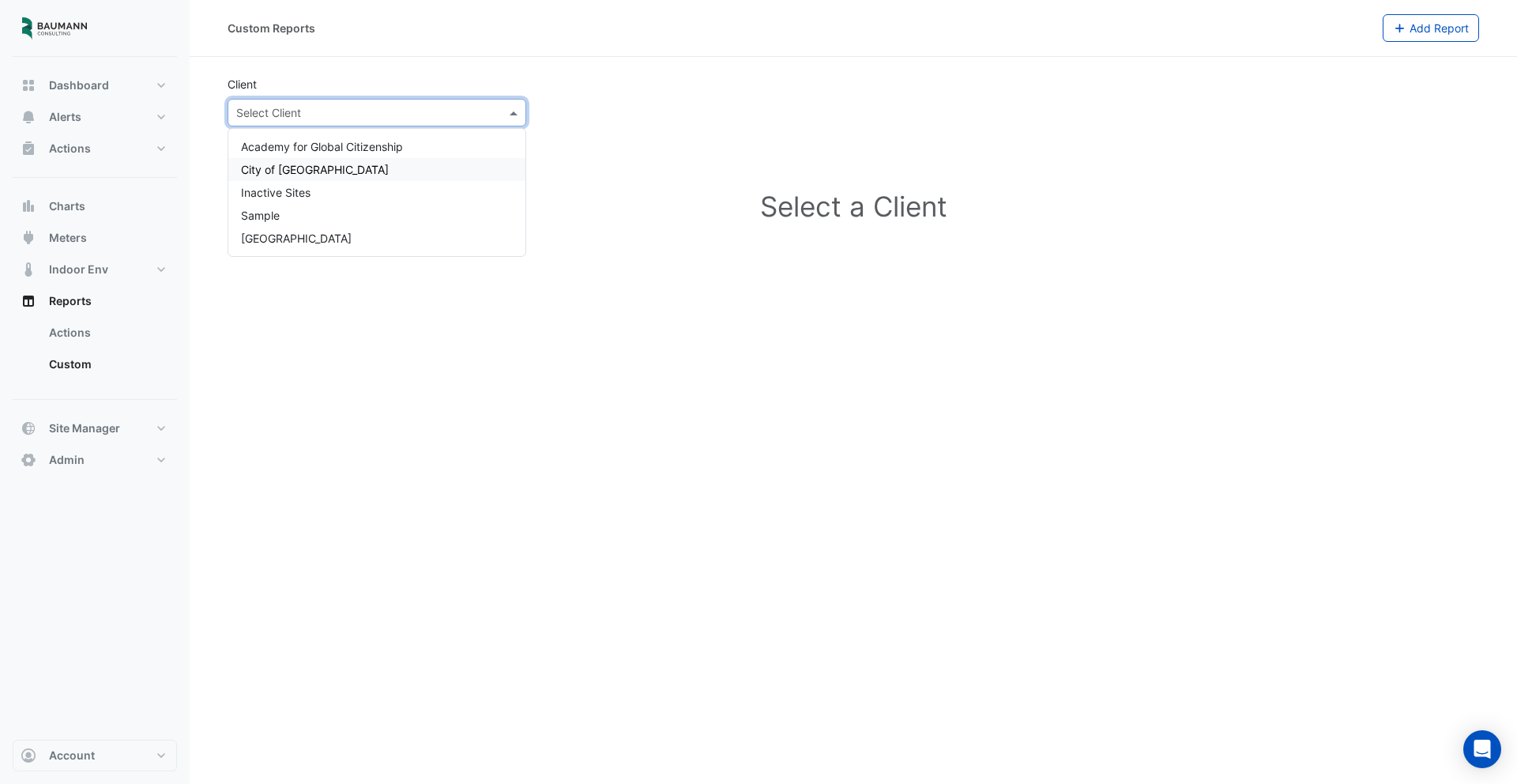
click at [336, 168] on div "City of [GEOGRAPHIC_DATA]" at bounding box center [377, 169] width 297 height 23
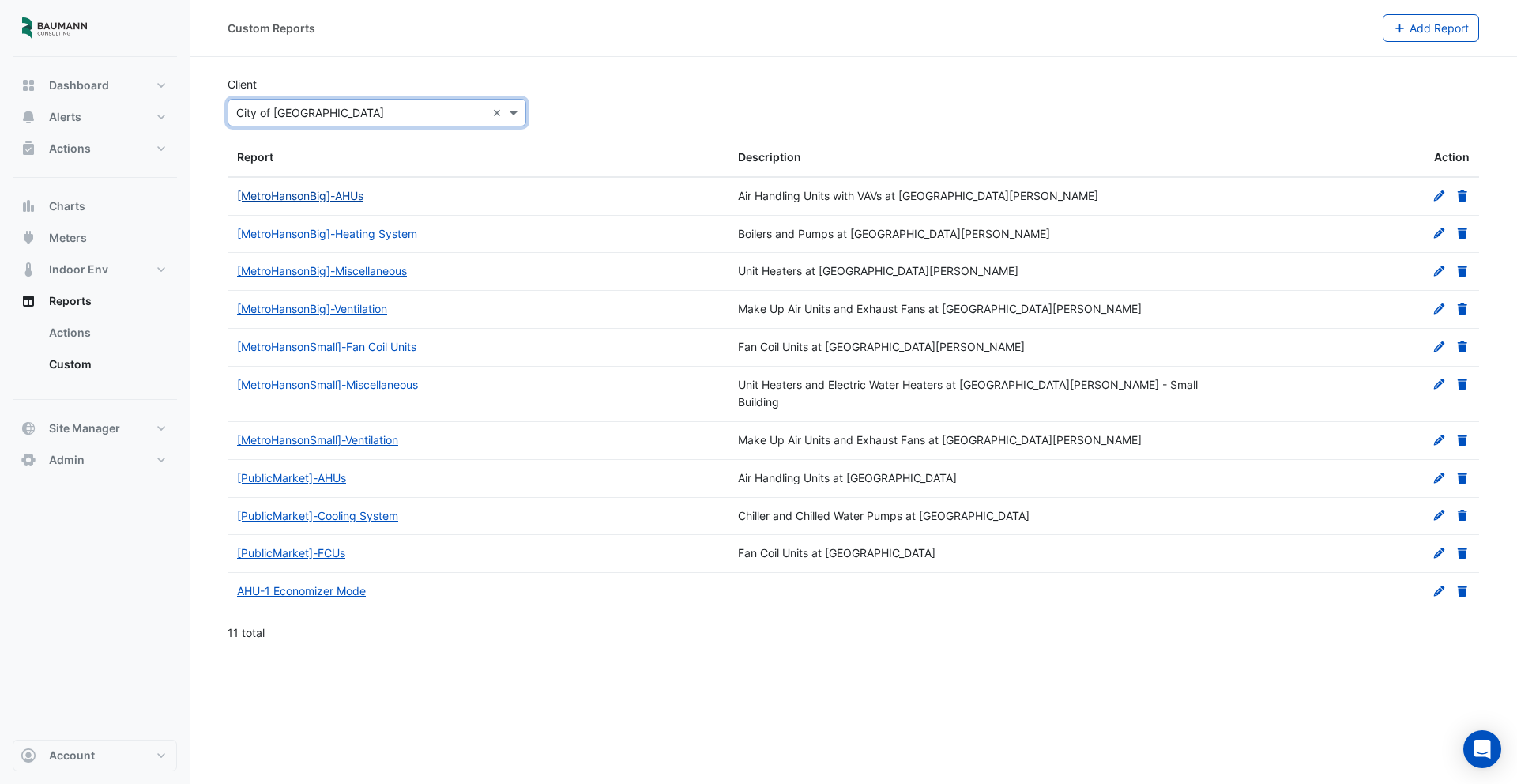
click at [346, 198] on link "[MetroHansonBig]-AHUs" at bounding box center [300, 195] width 127 height 13
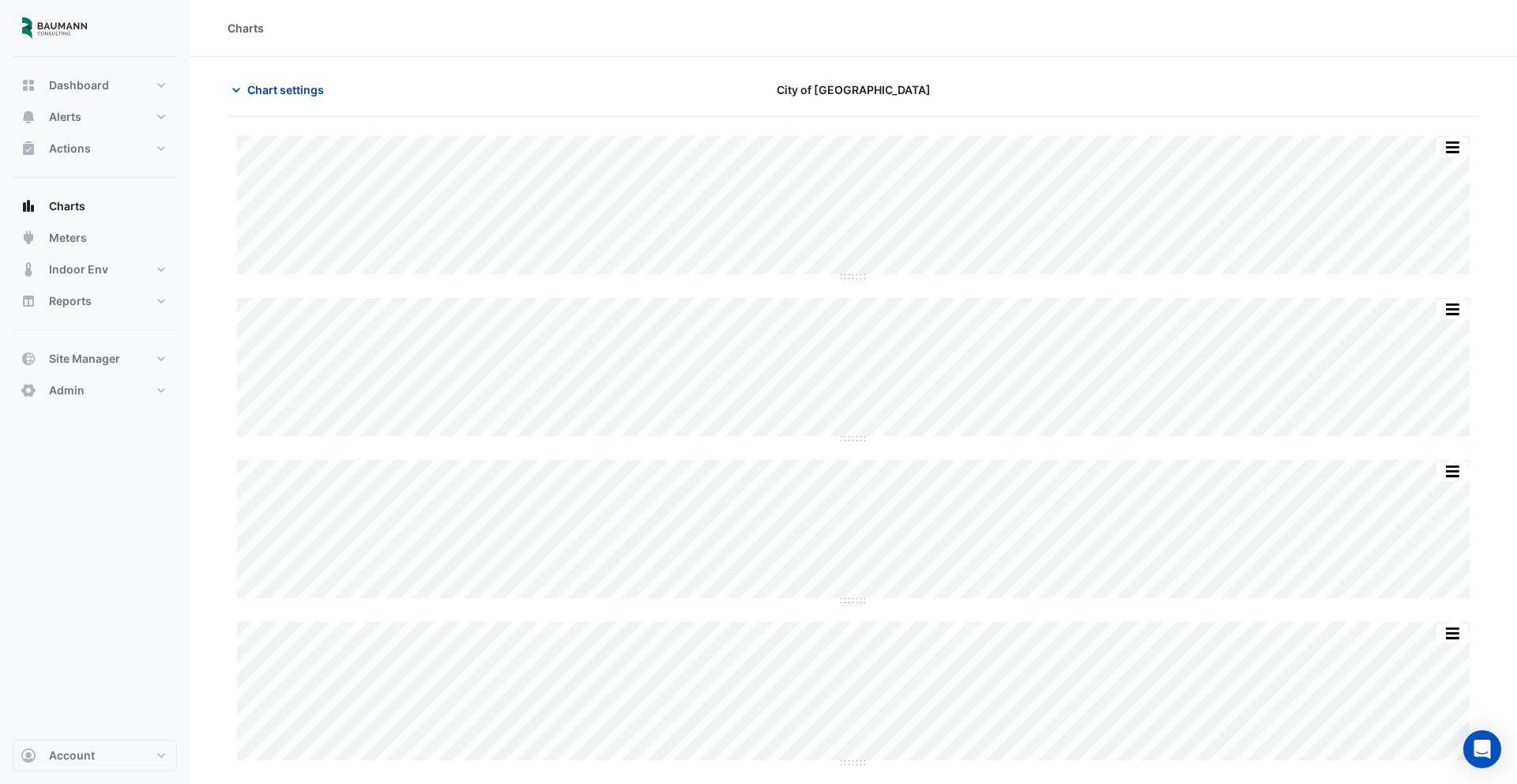
click at [280, 90] on span "Chart settings" at bounding box center [286, 89] width 76 height 16
type input "**********"
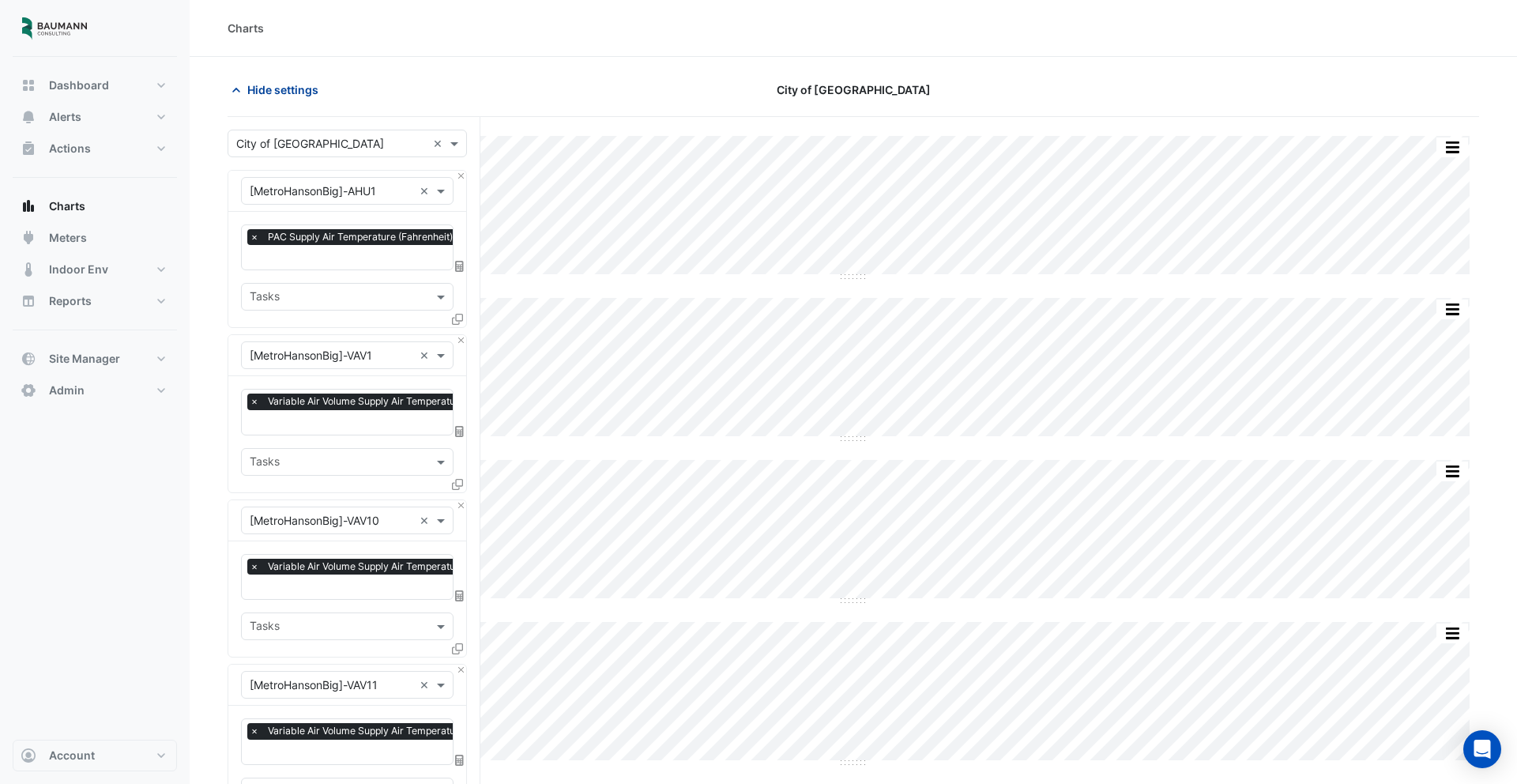
click at [267, 89] on span "Hide settings" at bounding box center [283, 89] width 71 height 16
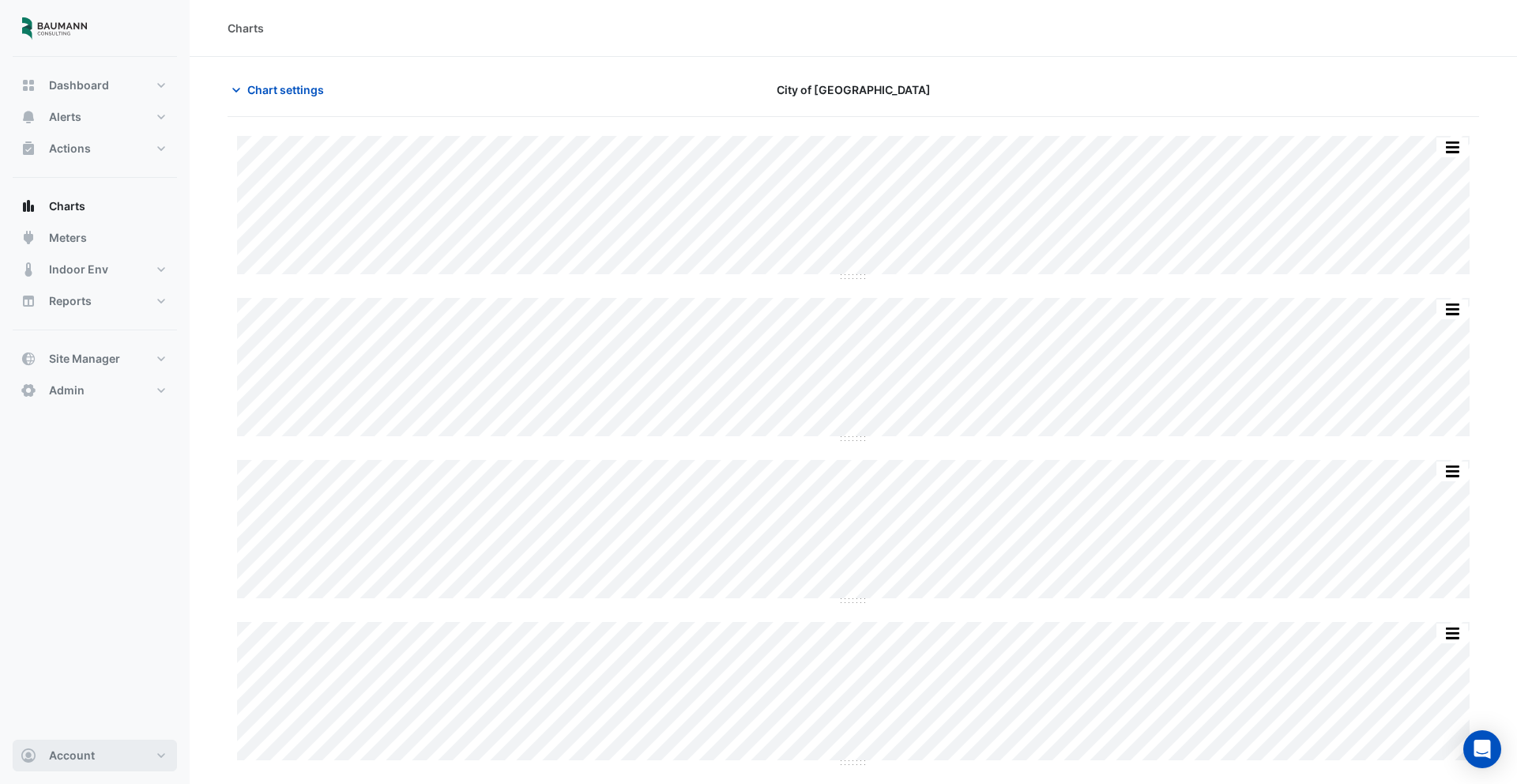
click at [63, 761] on span "Account" at bounding box center [71, 755] width 46 height 16
click at [82, 718] on link "Sign Out" at bounding box center [95, 715] width 150 height 31
